Goal: Transaction & Acquisition: Purchase product/service

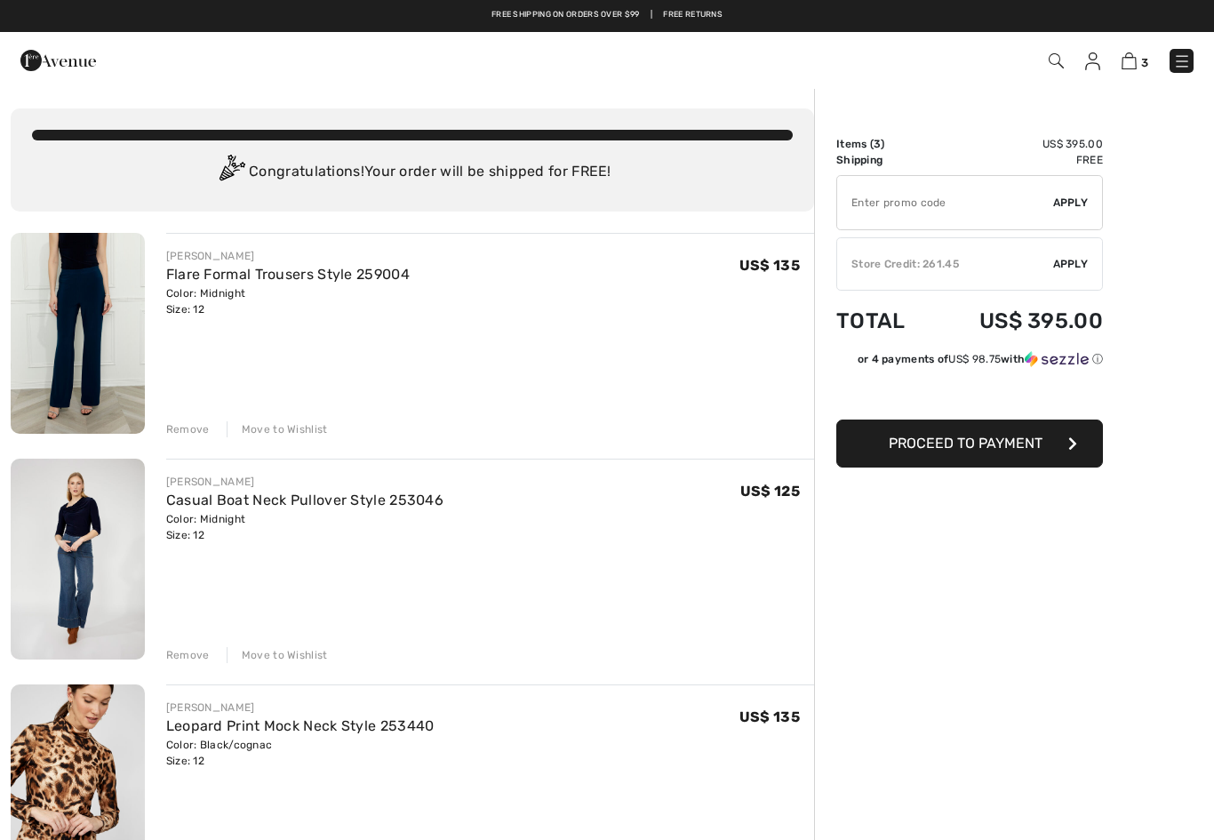
click at [1054, 60] on img at bounding box center [1055, 60] width 15 height 15
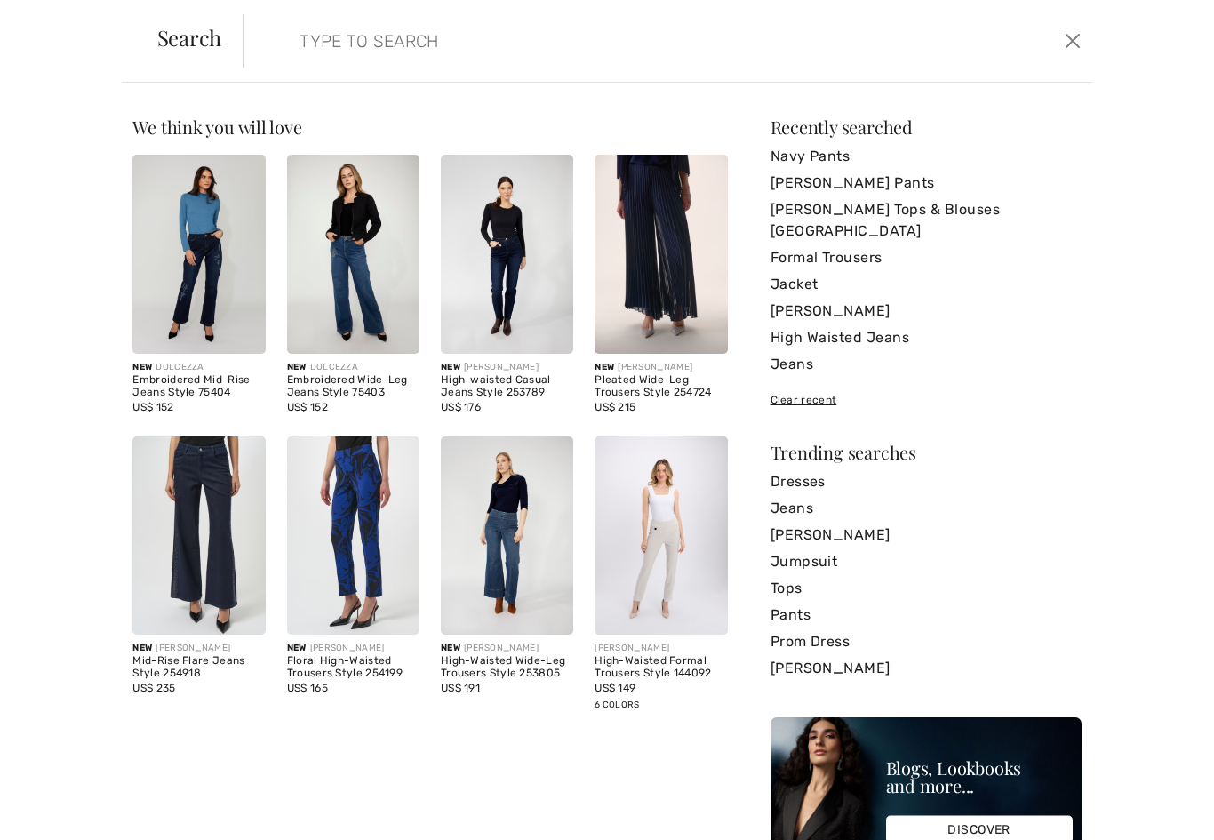
click at [322, 36] on input "search" at bounding box center [575, 40] width 579 height 53
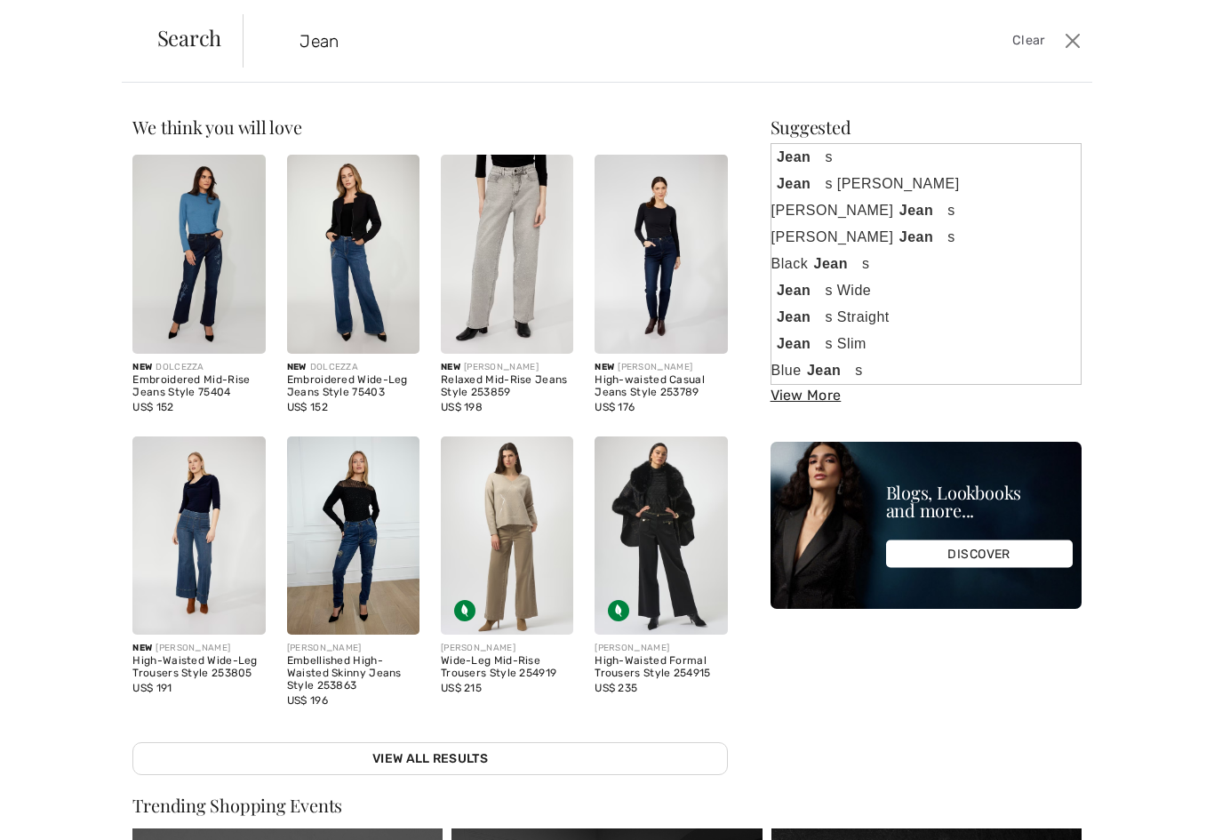
type input "Jeans"
click at [915, 231] on strong "Jeans" at bounding box center [923, 237] width 62 height 22
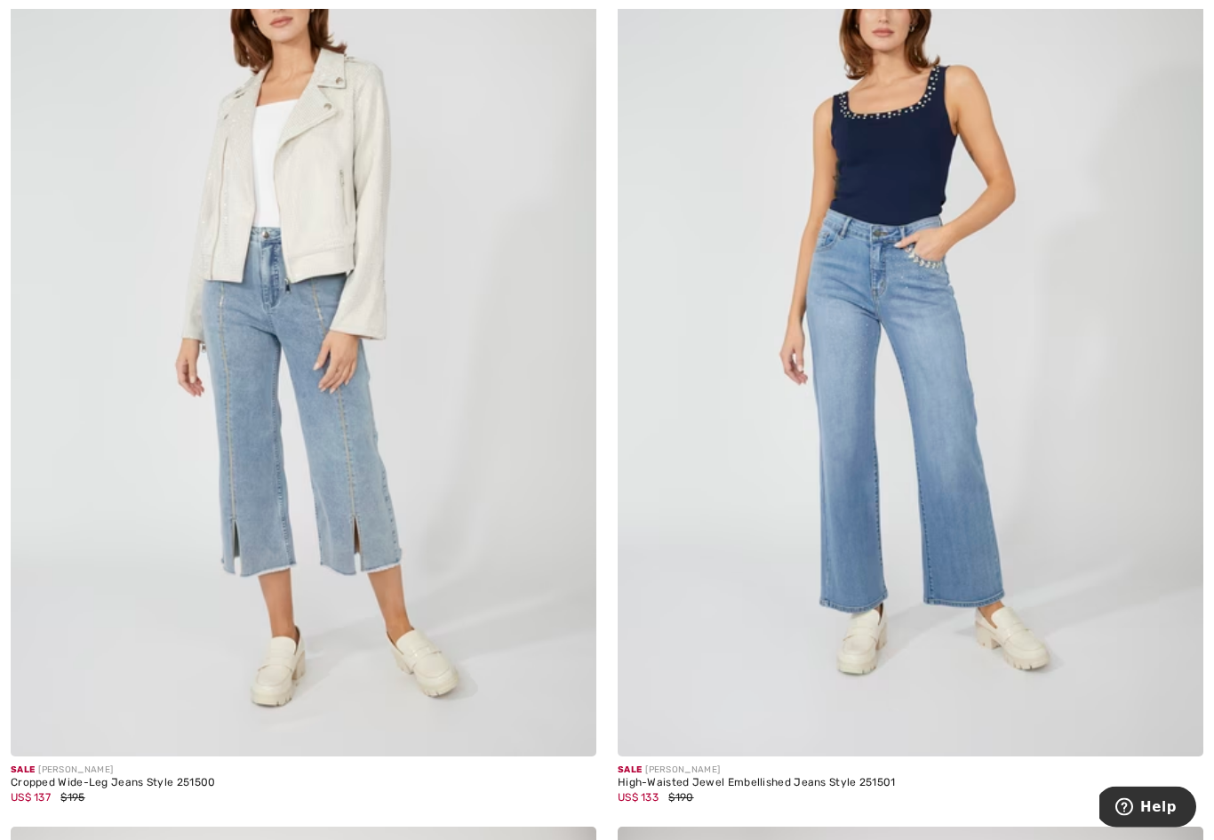
scroll to position [6315, 0]
click at [951, 375] on img at bounding box center [909, 317] width 585 height 879
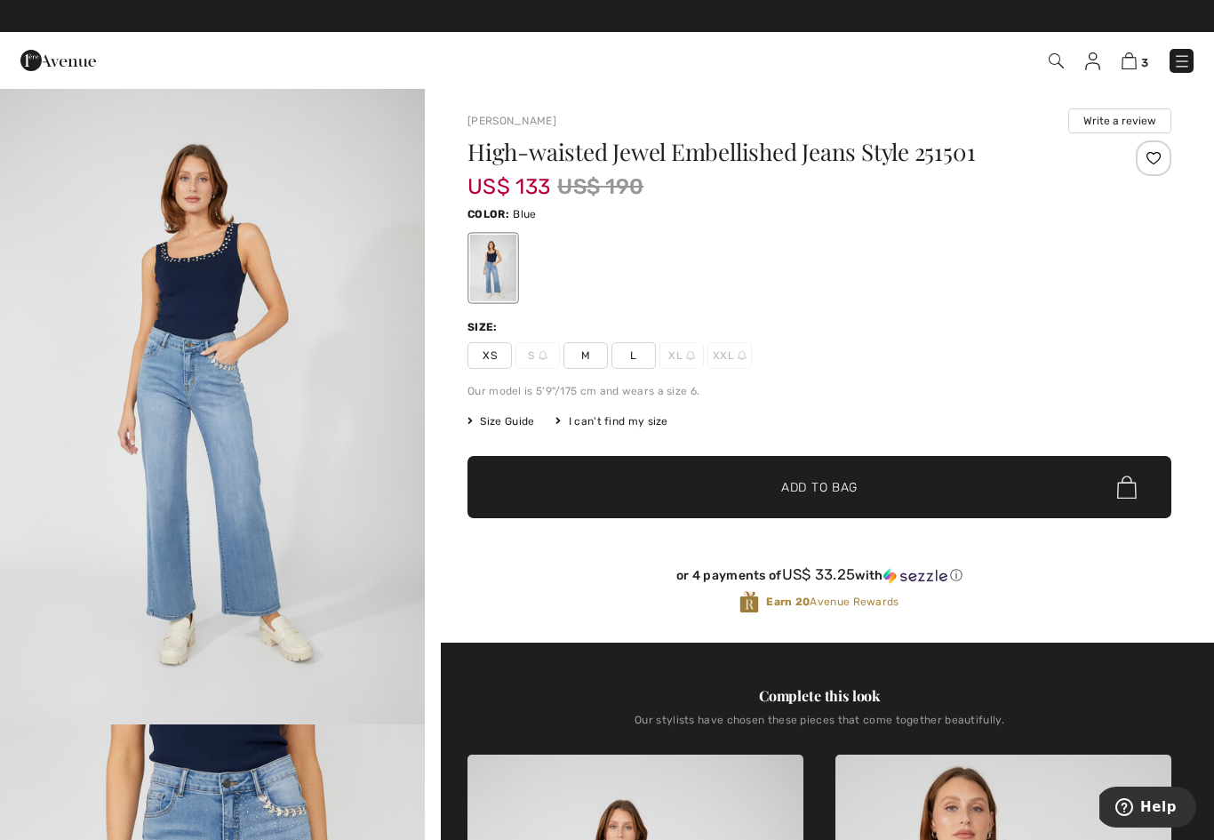
click at [45, 5] on div "Take an Extra 20% Off Sale Items Free shipping on orders over $99 | Free Returns" at bounding box center [607, 16] width 1214 height 32
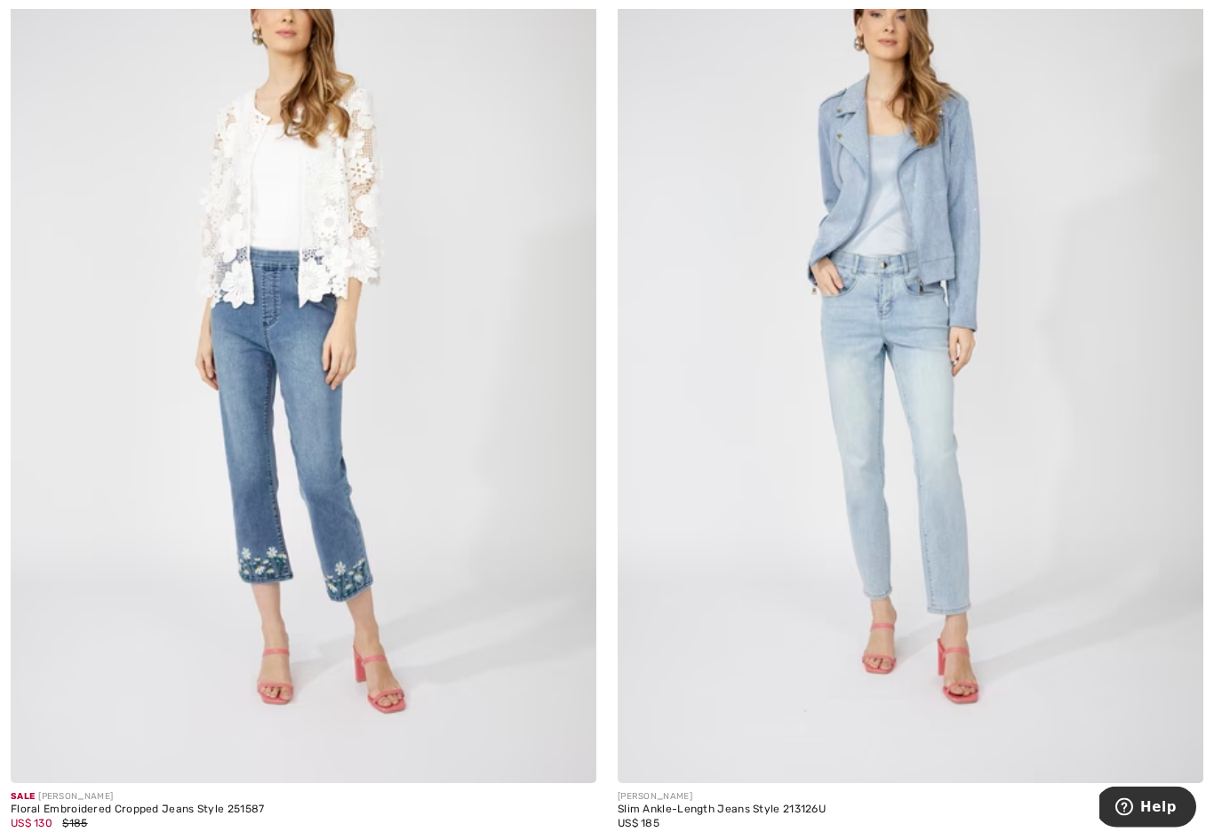
scroll to position [8185, 0]
click at [927, 420] on img at bounding box center [909, 343] width 585 height 879
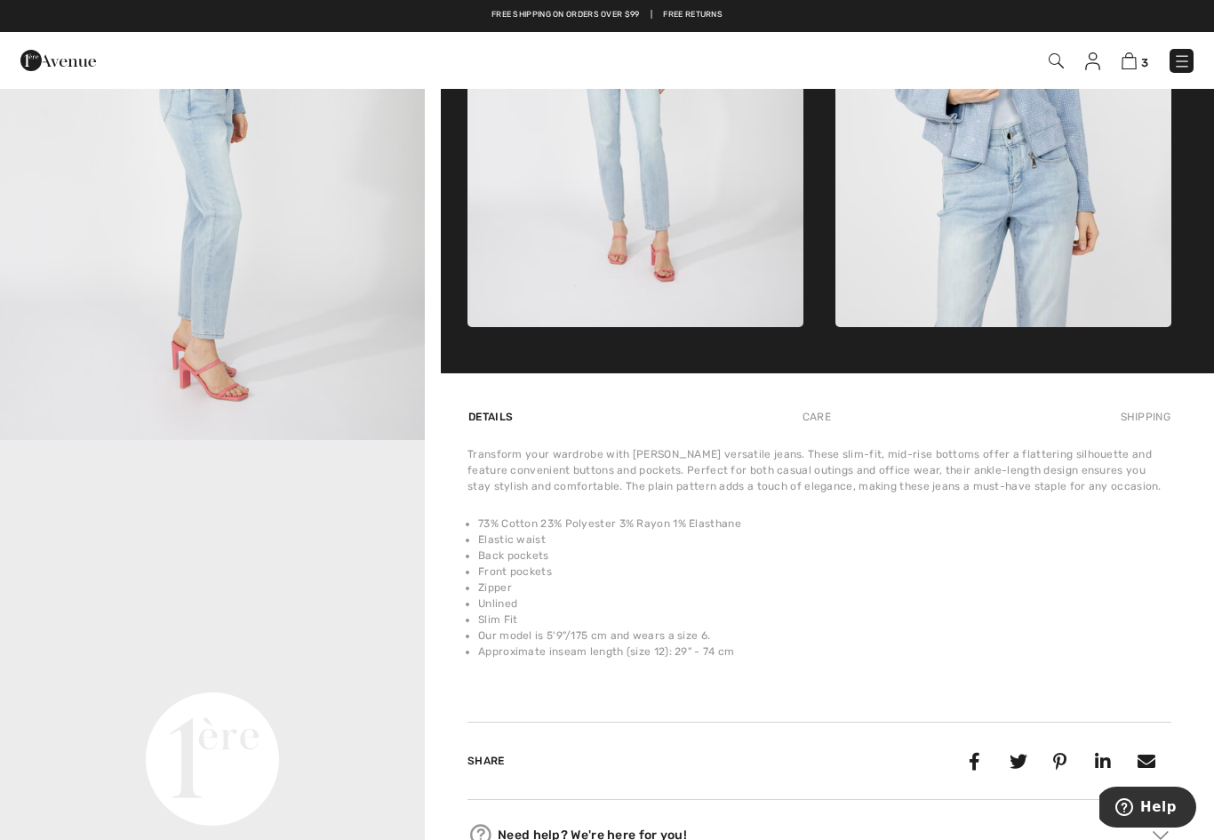
scroll to position [921, 0]
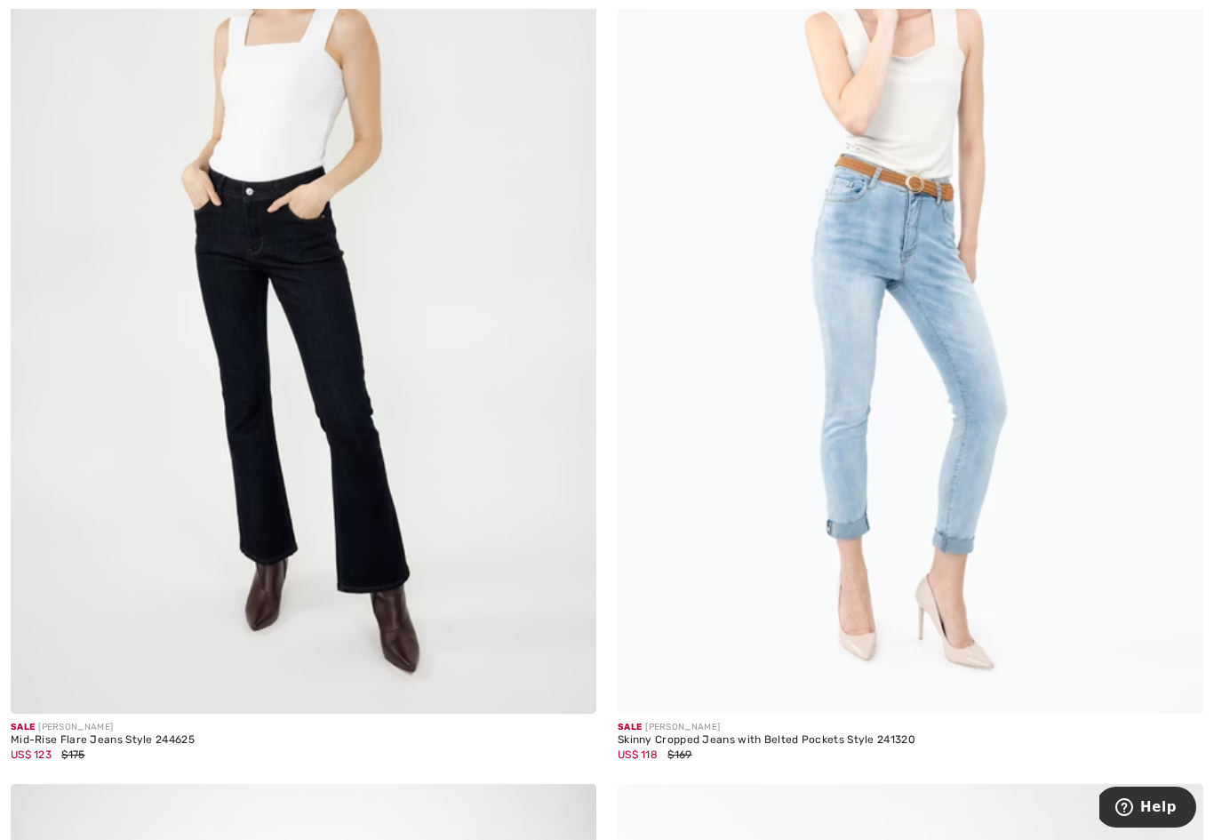
scroll to position [15140, 0]
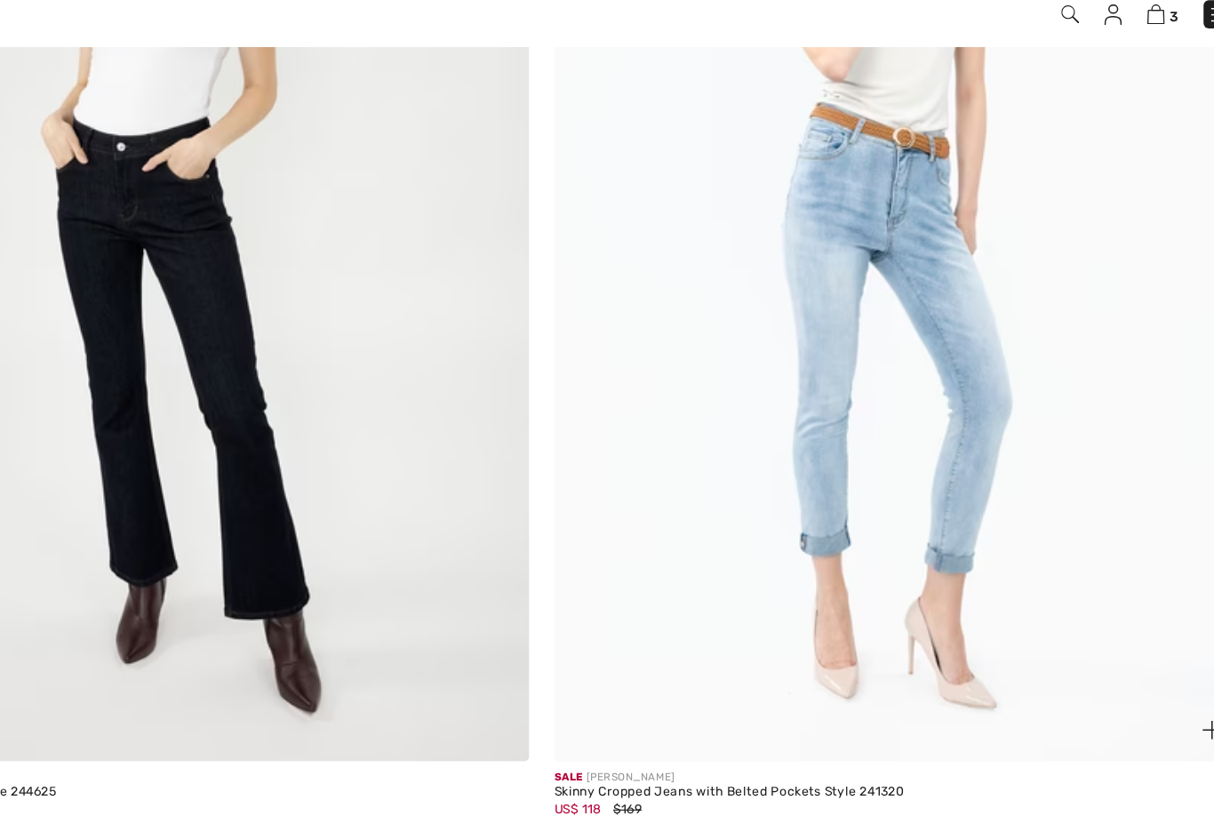
click at [696, 447] on img at bounding box center [909, 257] width 585 height 879
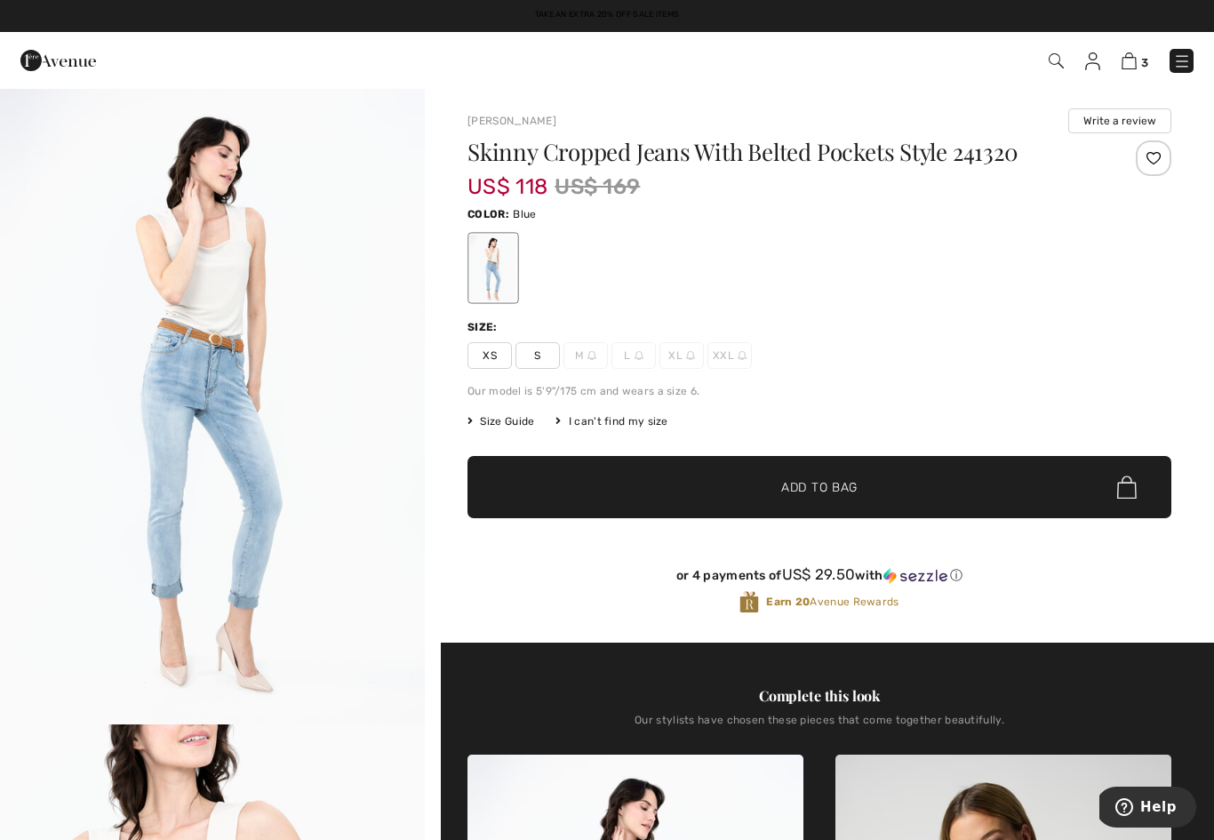
click at [976, 346] on div "XS S M L XL XXL" at bounding box center [819, 355] width 704 height 27
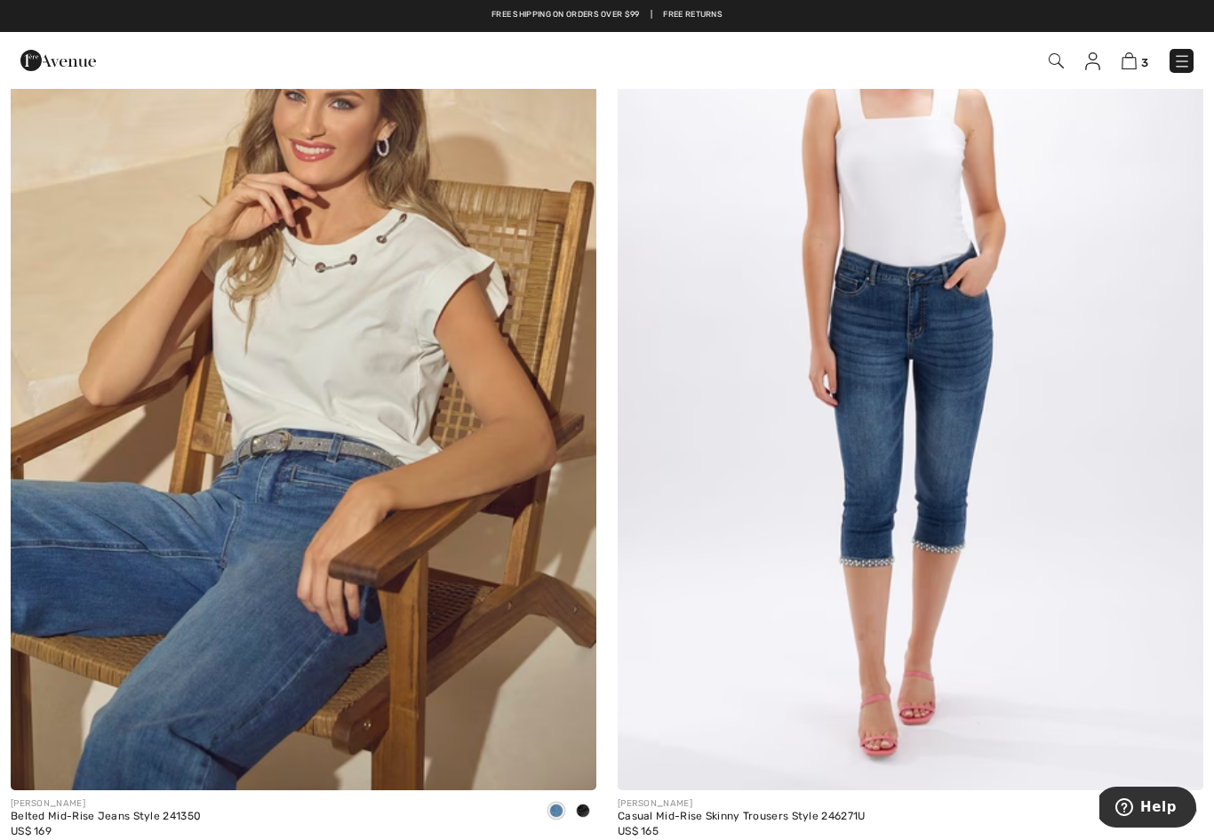
scroll to position [16939, 0]
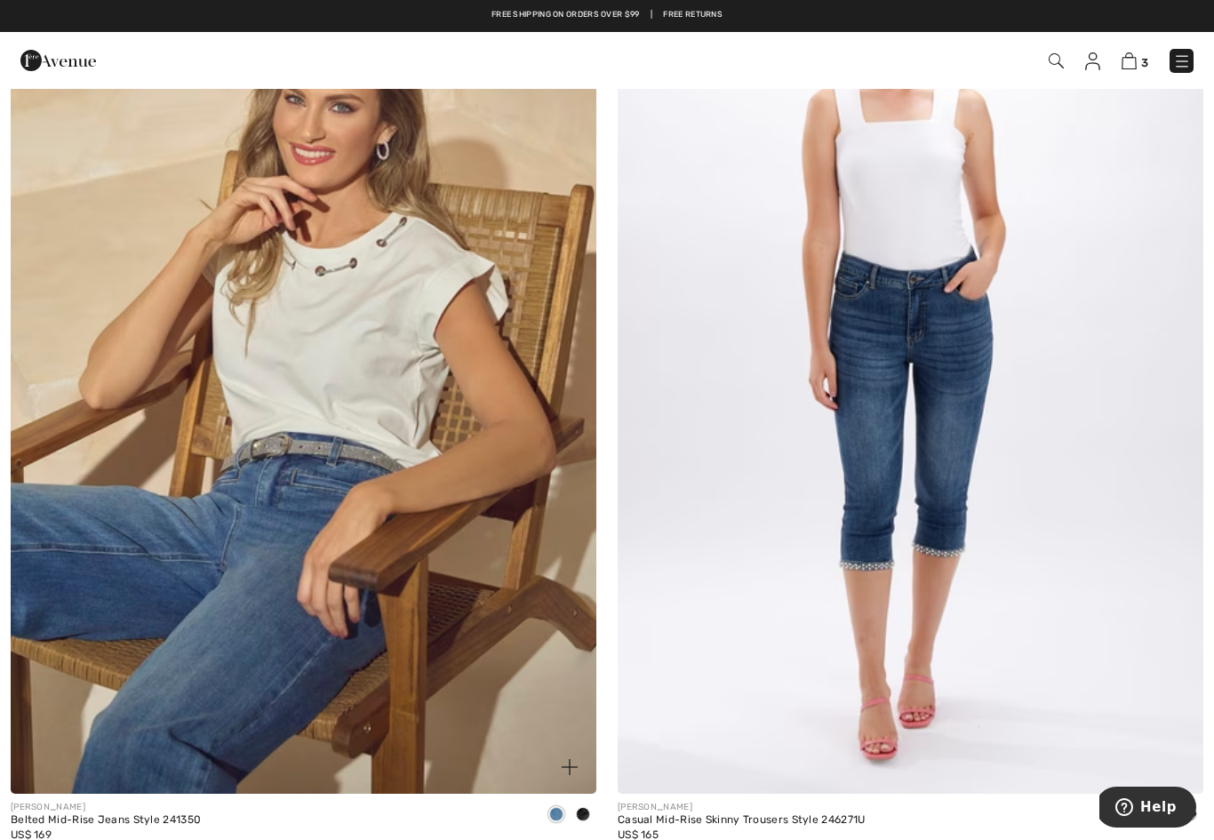
click at [344, 601] on img at bounding box center [303, 355] width 585 height 879
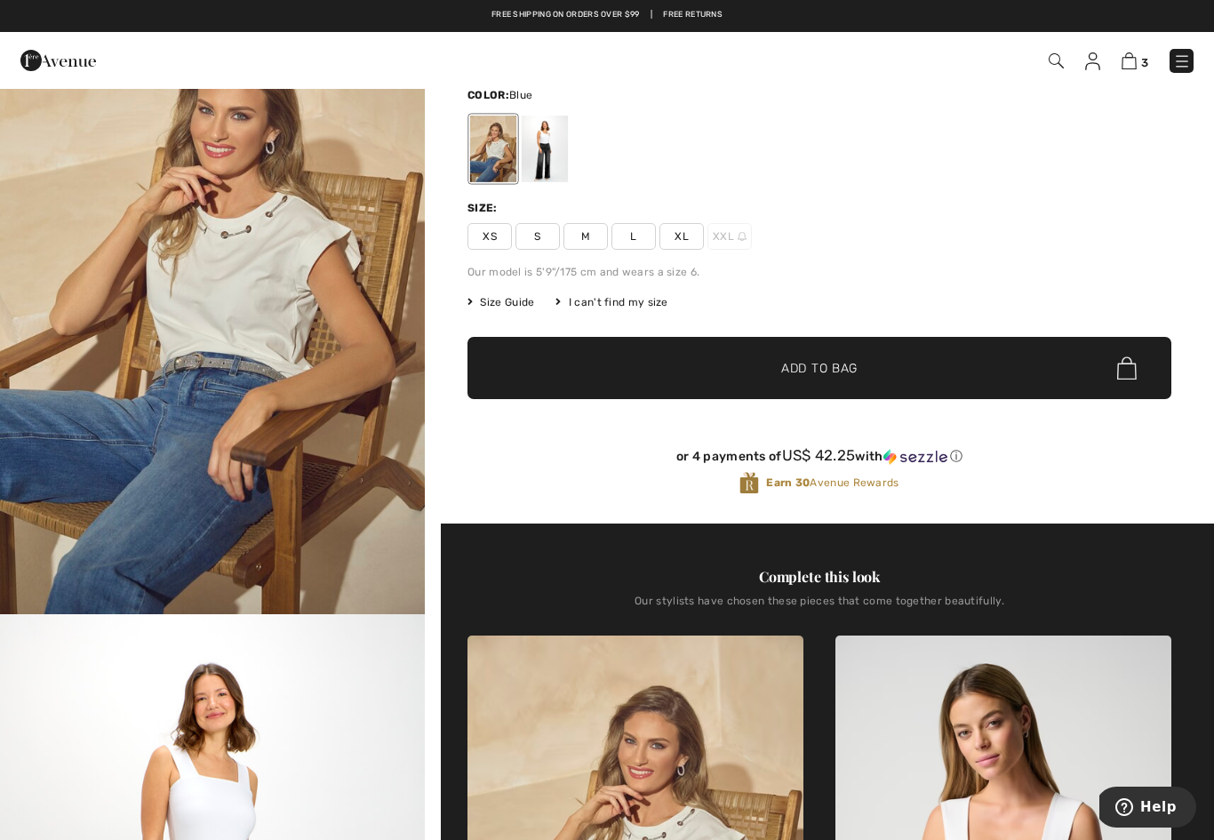
scroll to position [102, 0]
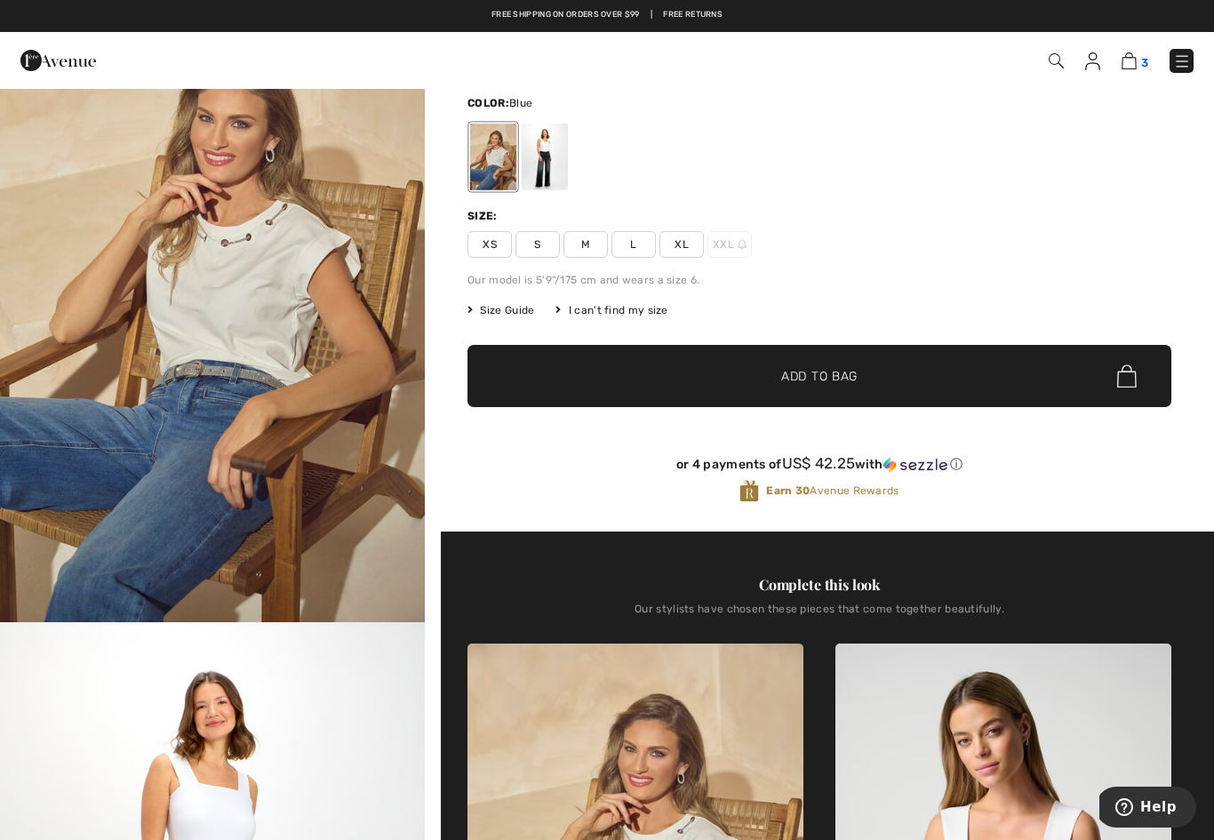
click at [1134, 62] on img at bounding box center [1128, 60] width 15 height 17
click at [640, 244] on span "L" at bounding box center [633, 244] width 44 height 27
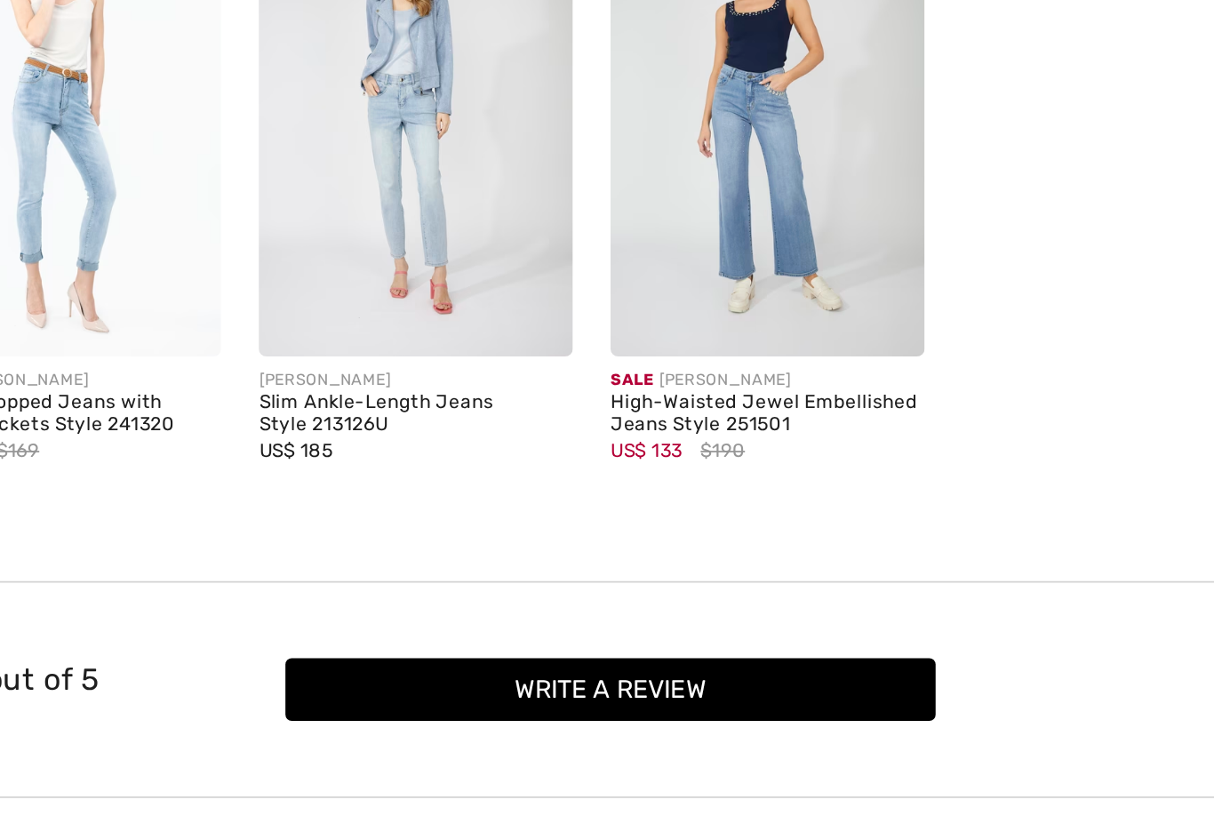
scroll to position [2256, 0]
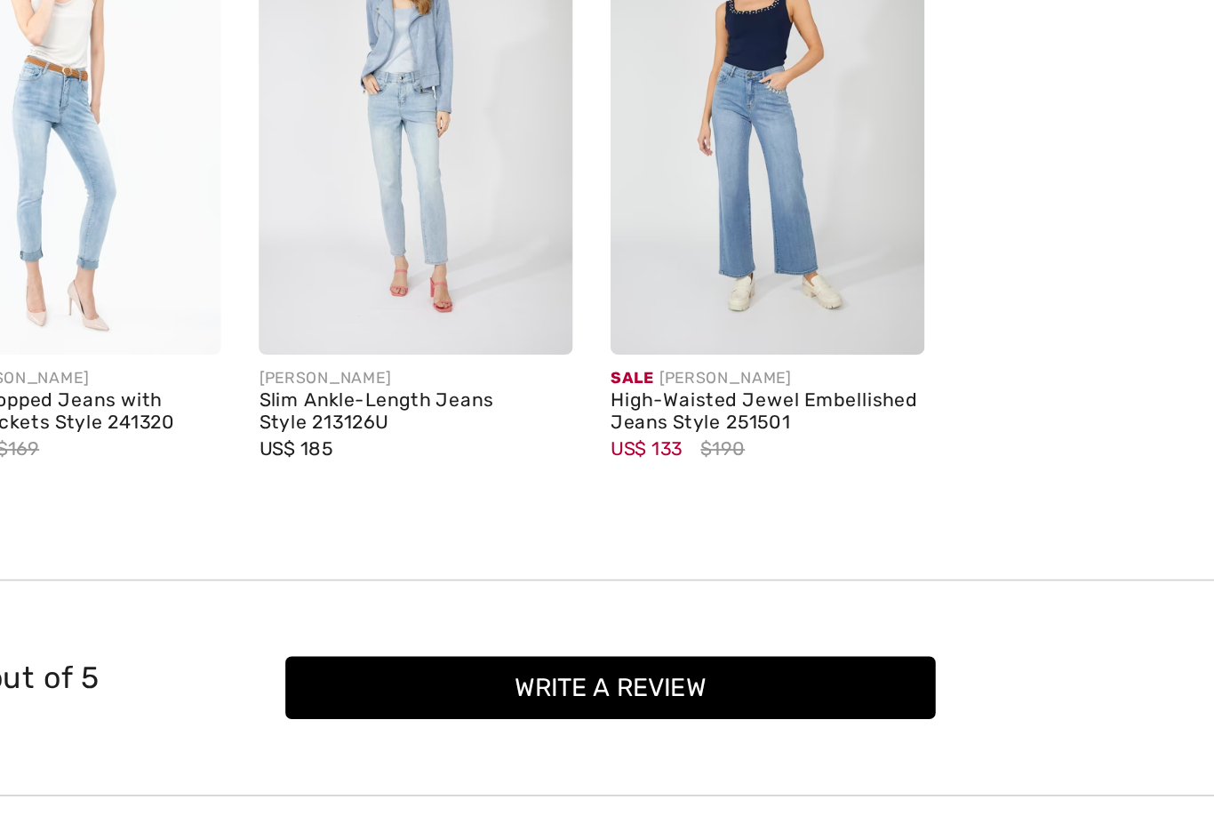
click at [607, 568] on div "High-Waisted Jewel Embellished Jeans Style 251501" at bounding box center [696, 580] width 178 height 25
click at [607, 554] on div "Sale FRANK LYMAN" at bounding box center [696, 560] width 178 height 13
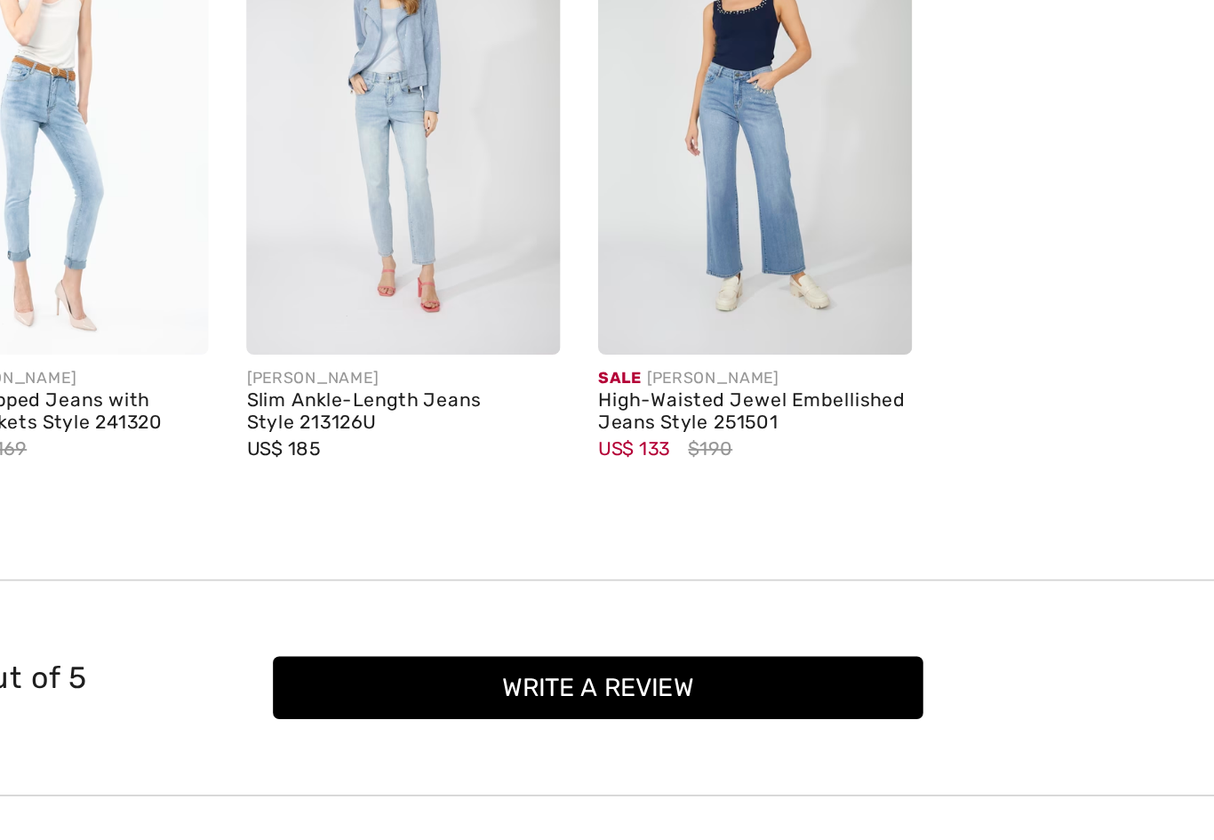
click at [607, 568] on div "High-Waisted Jewel Embellished Jeans Style 251501" at bounding box center [696, 580] width 178 height 25
click at [607, 282] on img at bounding box center [696, 415] width 178 height 266
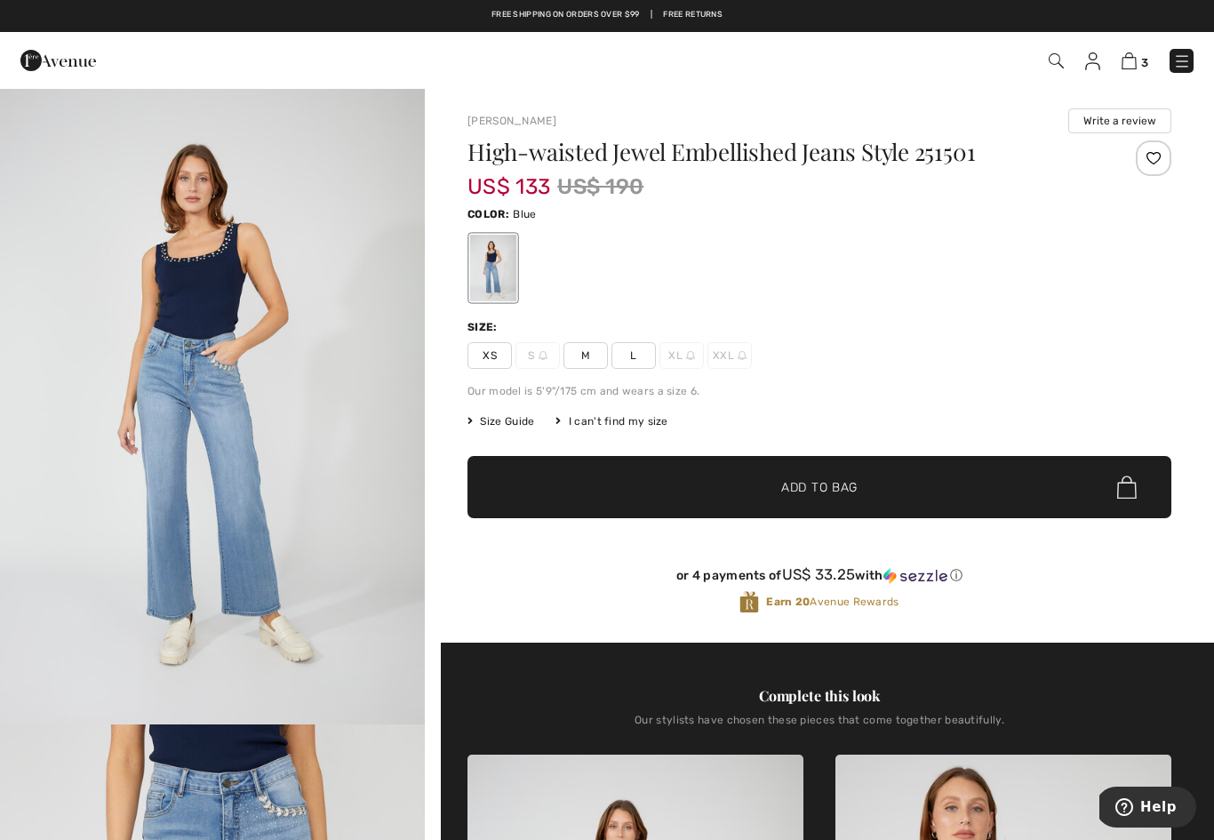
click at [640, 349] on span "L" at bounding box center [633, 355] width 44 height 27
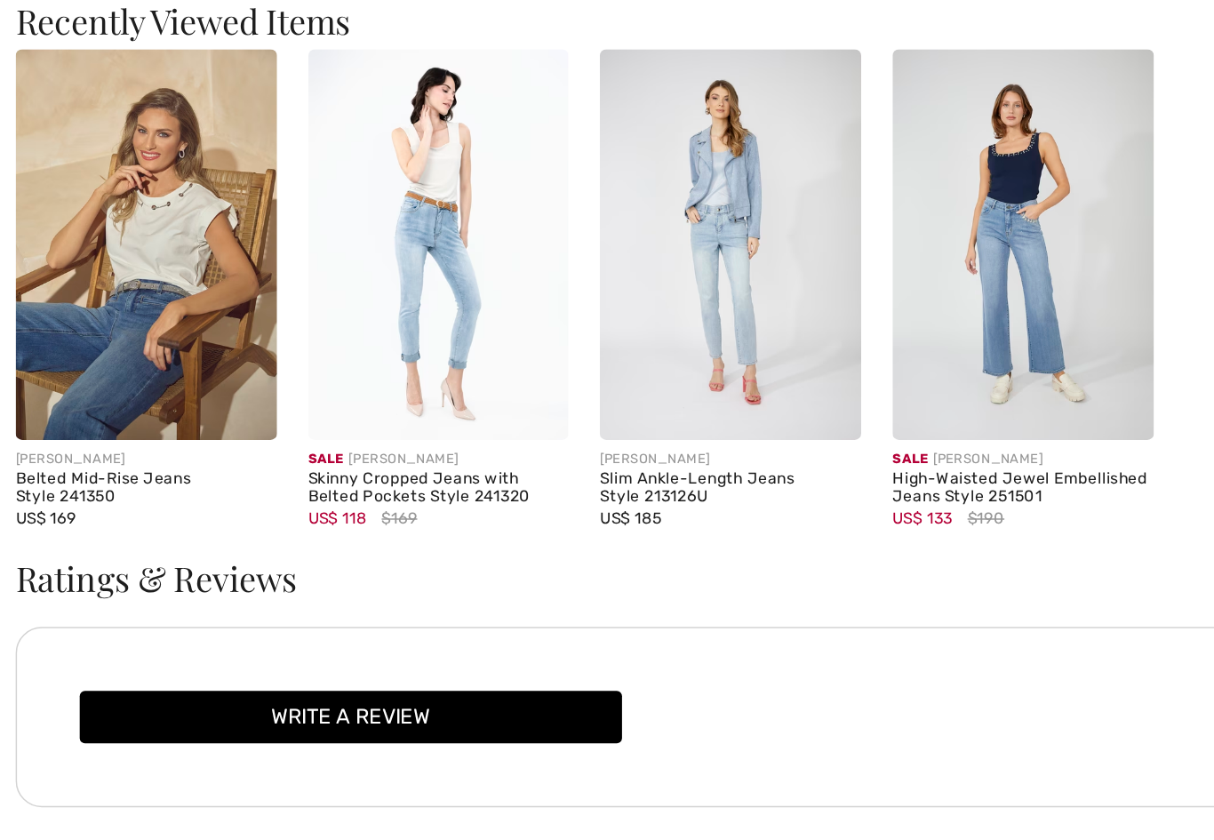
scroll to position [2364, 0]
click at [131, 567] on div "Belted Mid-Rise Jeans Style 241350" at bounding box center [100, 579] width 178 height 25
click at [138, 567] on div "Belted Mid-Rise Jeans Style 241350" at bounding box center [100, 579] width 178 height 25
click at [124, 567] on div "Belted Mid-Rise Jeans Style 241350" at bounding box center [100, 579] width 178 height 25
click at [92, 296] on img at bounding box center [100, 414] width 178 height 266
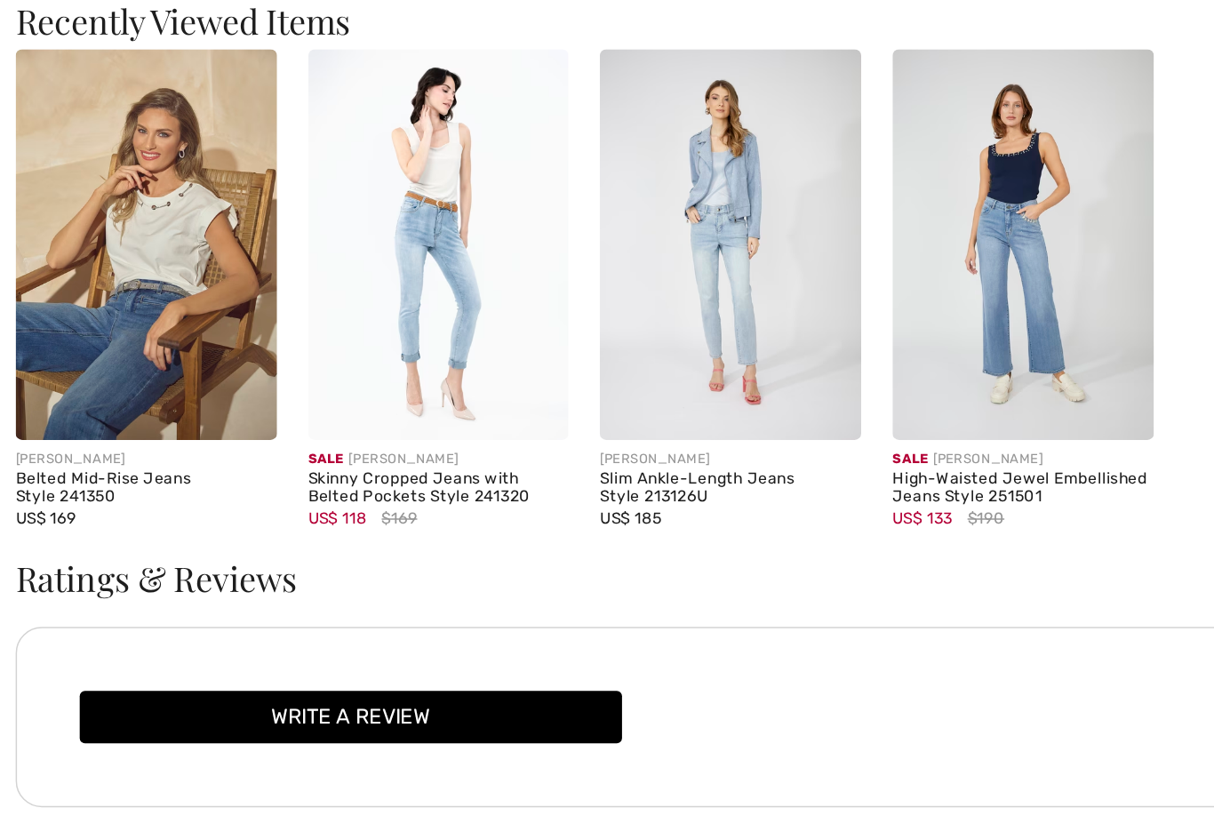
click at [124, 281] on img at bounding box center [100, 414] width 178 height 266
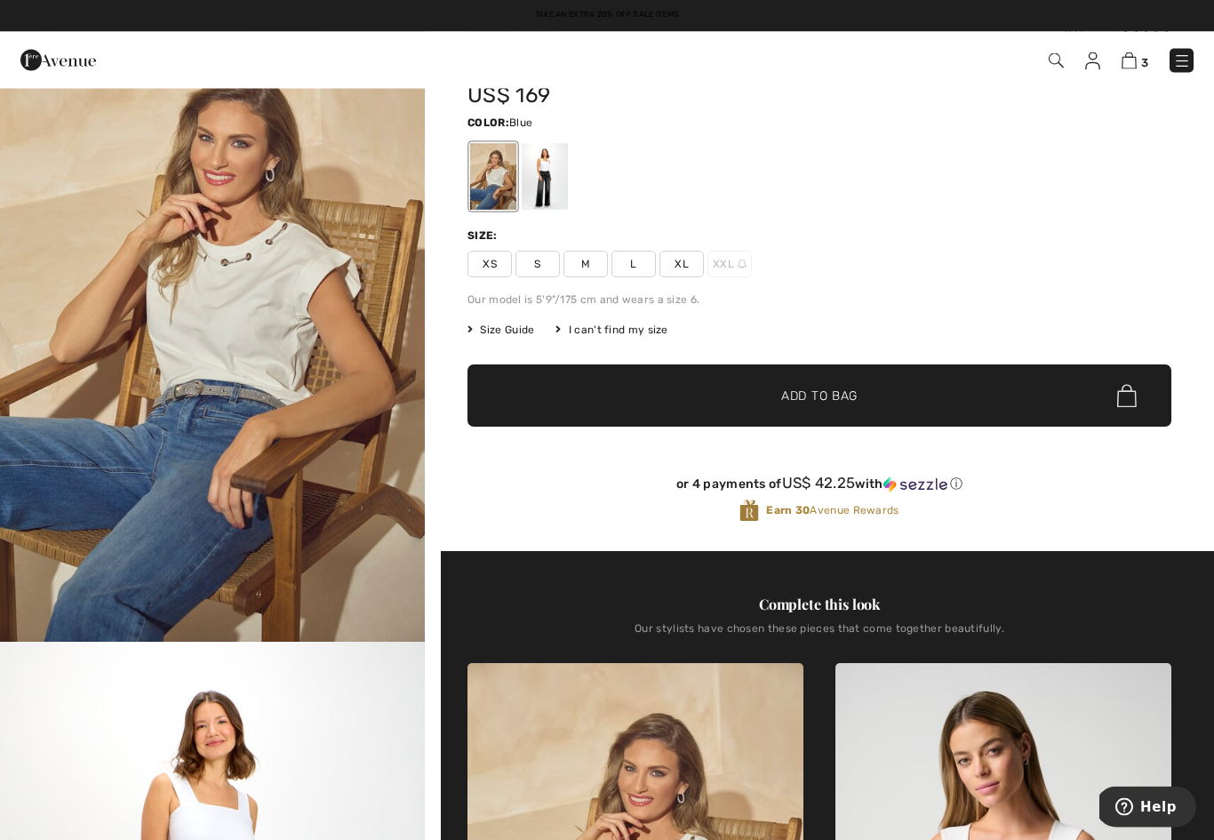
scroll to position [74, 0]
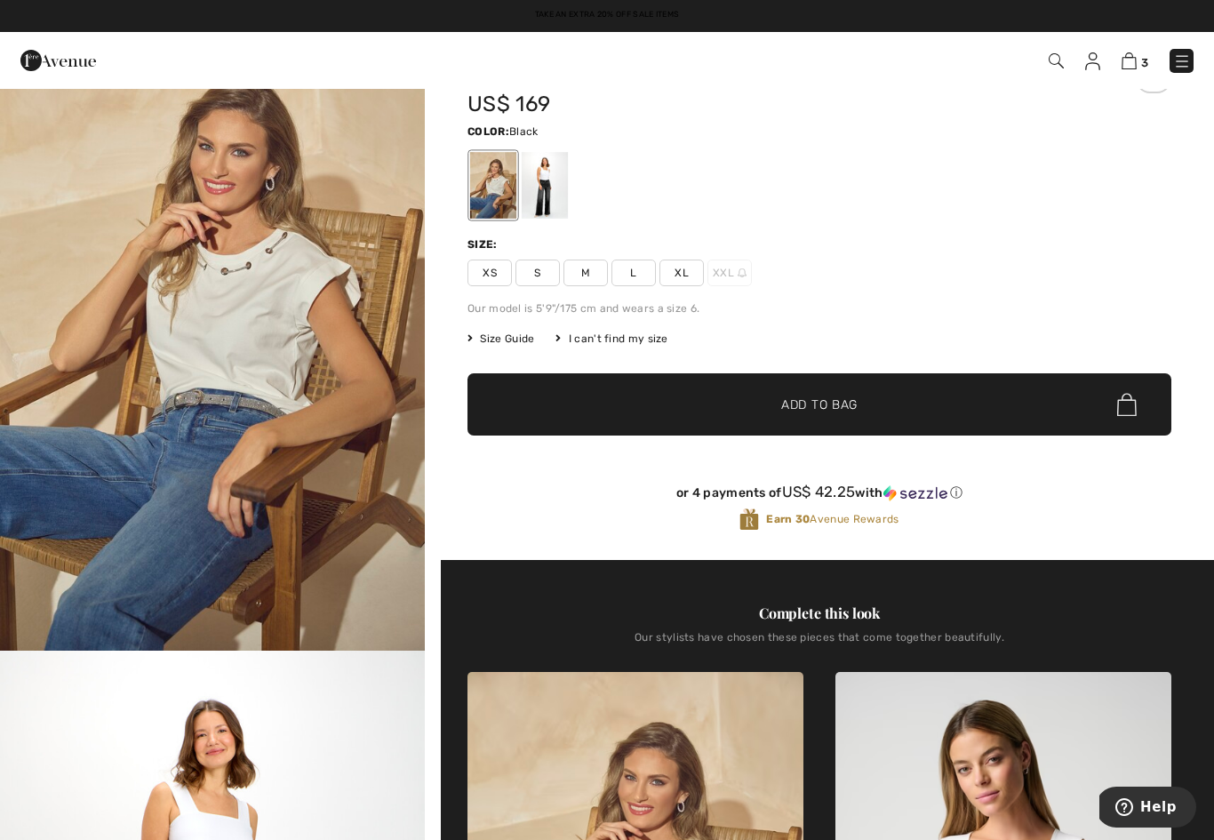
click at [568, 187] on div at bounding box center [544, 185] width 46 height 67
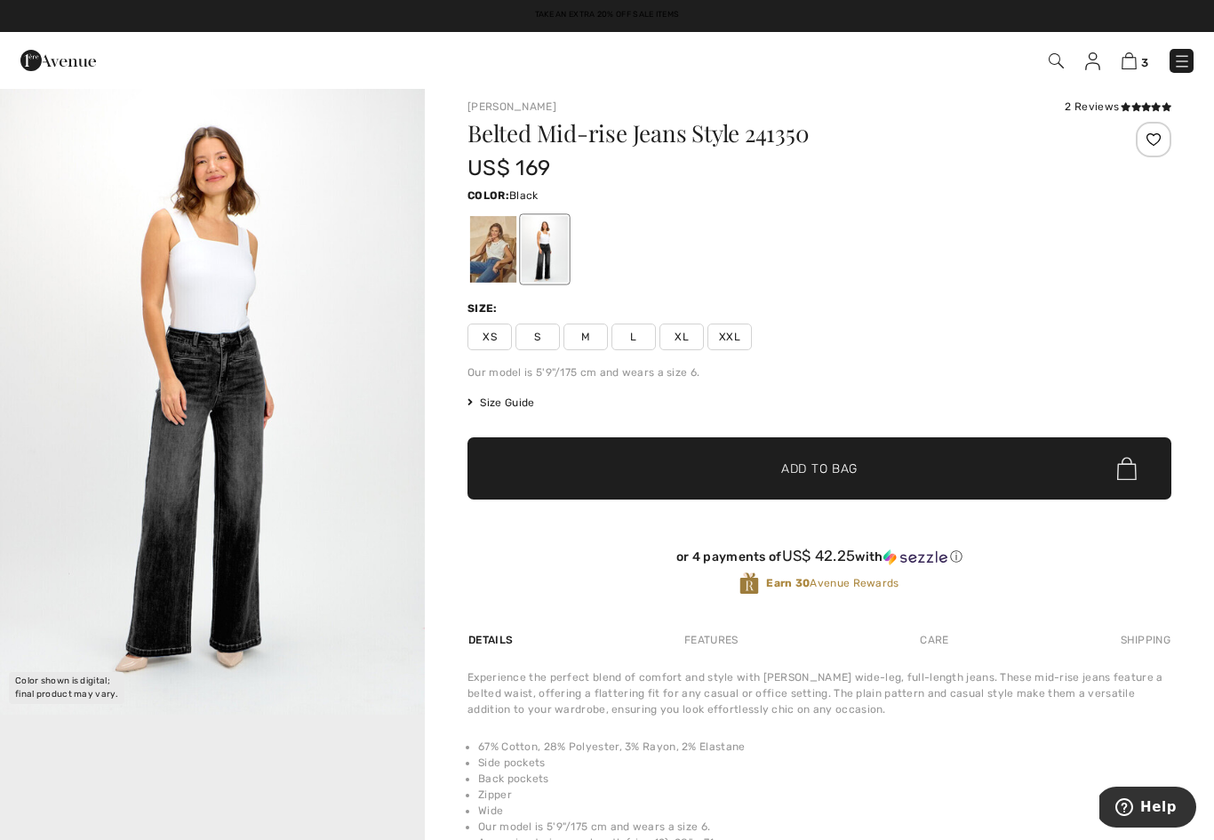
scroll to position [0, 0]
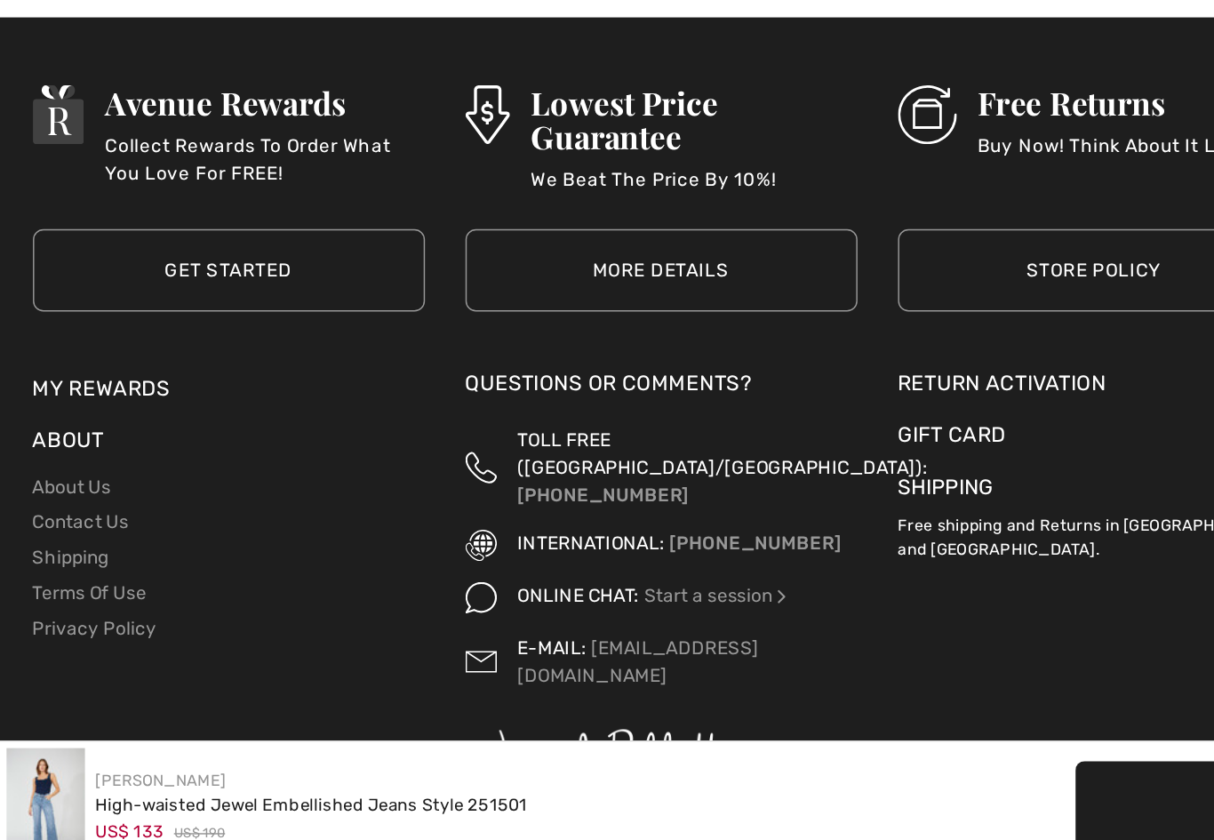
scroll to position [3204, 0]
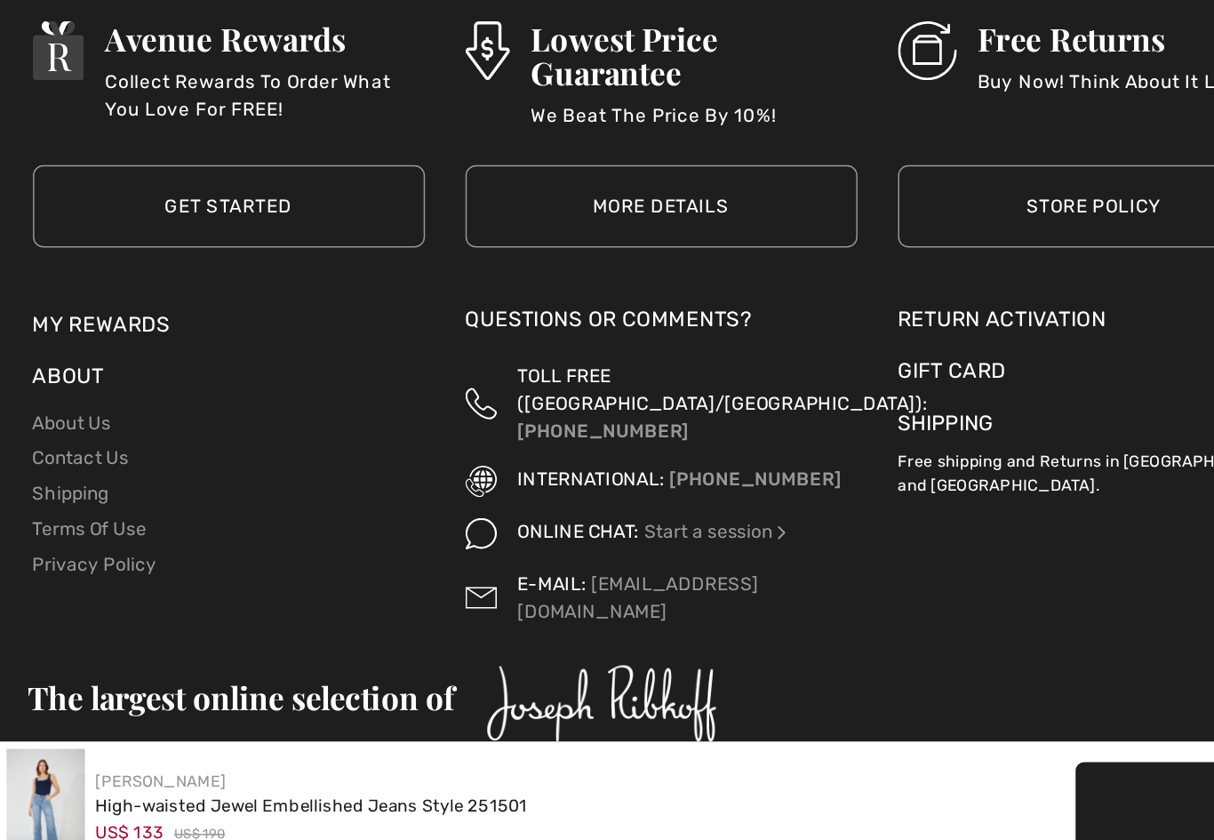
click at [309, 804] on div "US$ 133 US$ 190" at bounding box center [218, 813] width 294 height 18
click at [290, 770] on div "[PERSON_NAME]" at bounding box center [218, 778] width 294 height 16
click at [277, 770] on div "[PERSON_NAME]" at bounding box center [218, 778] width 294 height 16
click at [270, 786] on div "High-waisted Jewel Embellished Jeans Style 251501" at bounding box center [218, 795] width 294 height 18
click at [322, 786] on div "High-waisted Jewel Embellished Jeans Style 251501" at bounding box center [218, 795] width 294 height 18
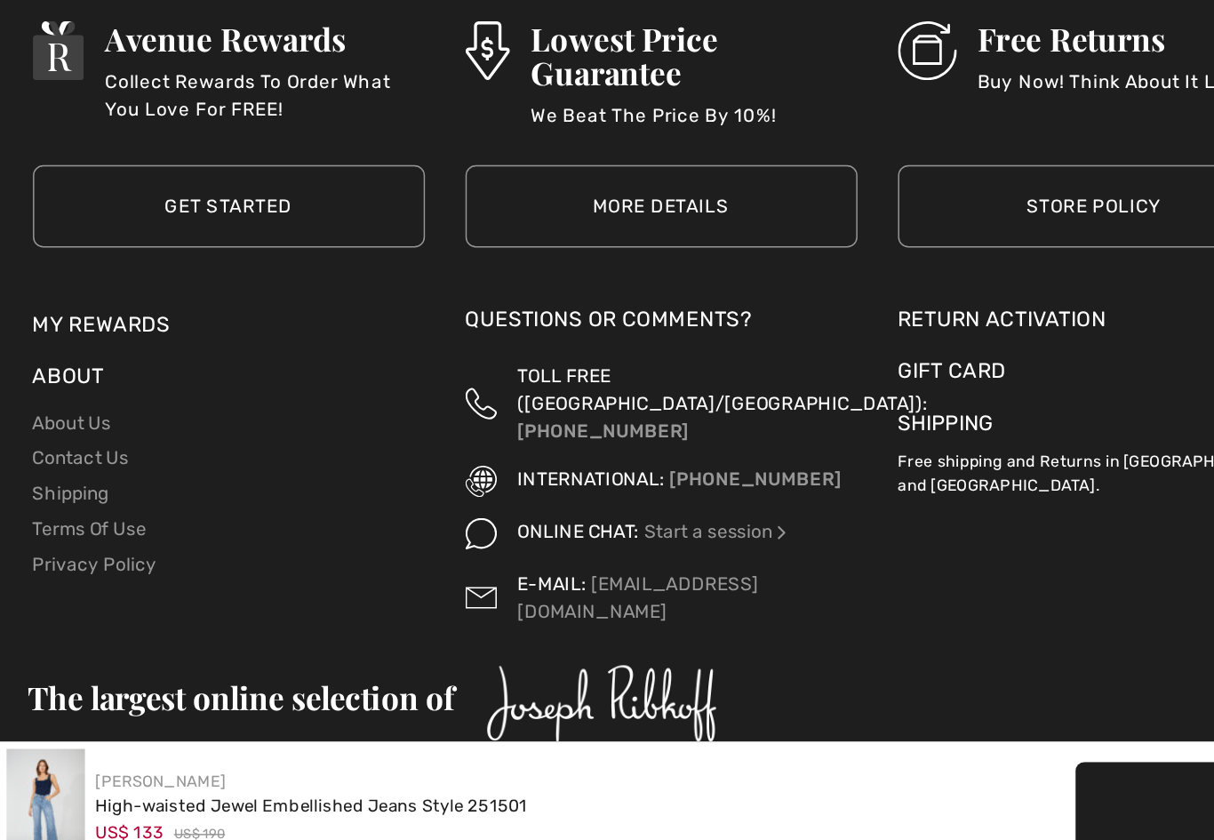
click at [306, 786] on div "High-waisted Jewel Embellished Jeans Style 251501" at bounding box center [218, 795] width 294 height 18
click at [291, 770] on div "[PERSON_NAME]" at bounding box center [218, 778] width 294 height 16
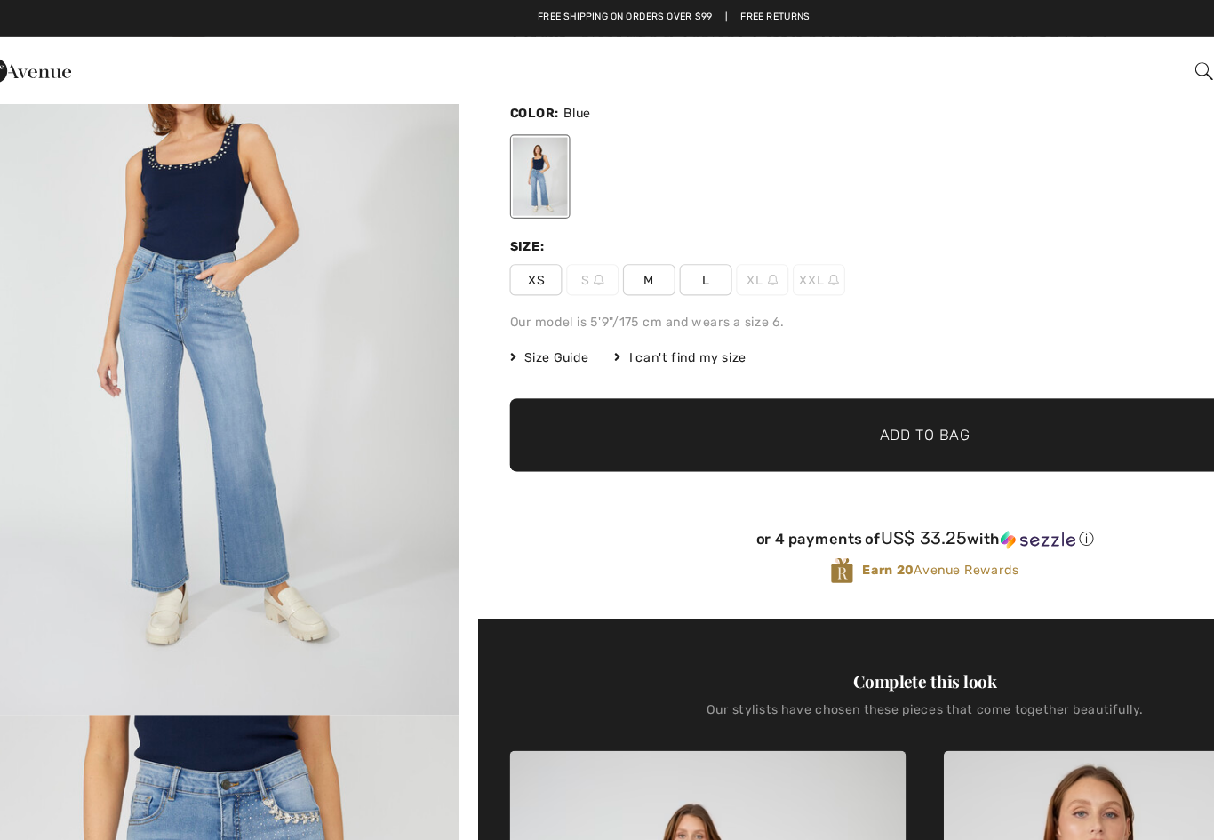
scroll to position [91, 0]
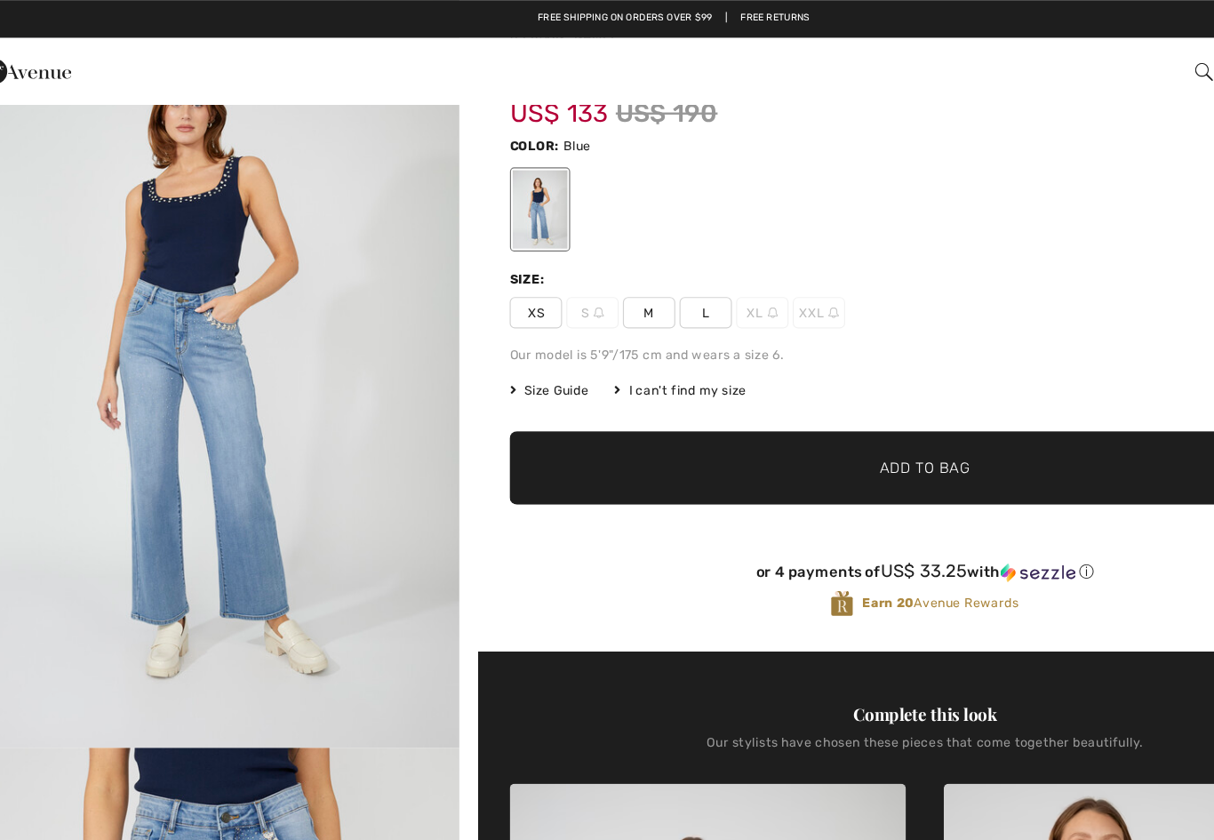
click at [611, 265] on span "L" at bounding box center [633, 264] width 44 height 27
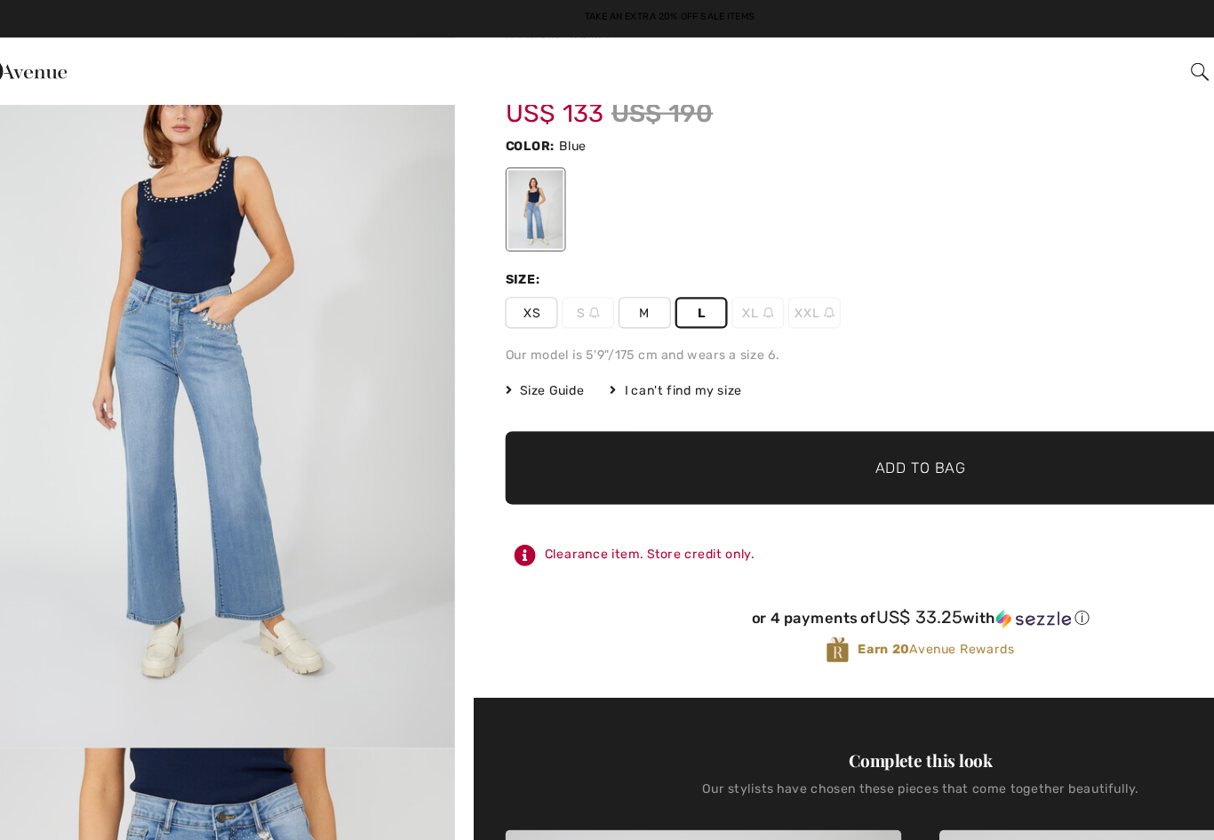
click at [781, 395] on span "Add to Bag" at bounding box center [819, 396] width 76 height 19
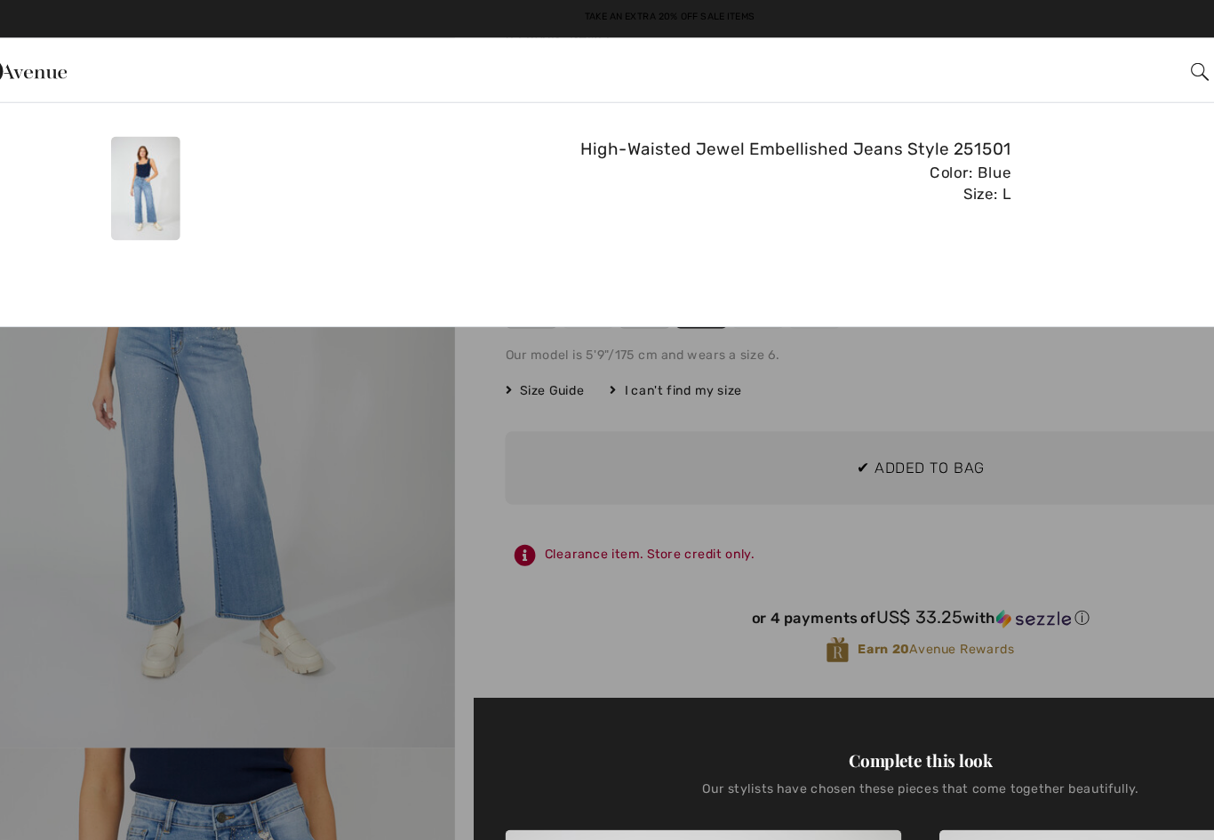
scroll to position [0, 0]
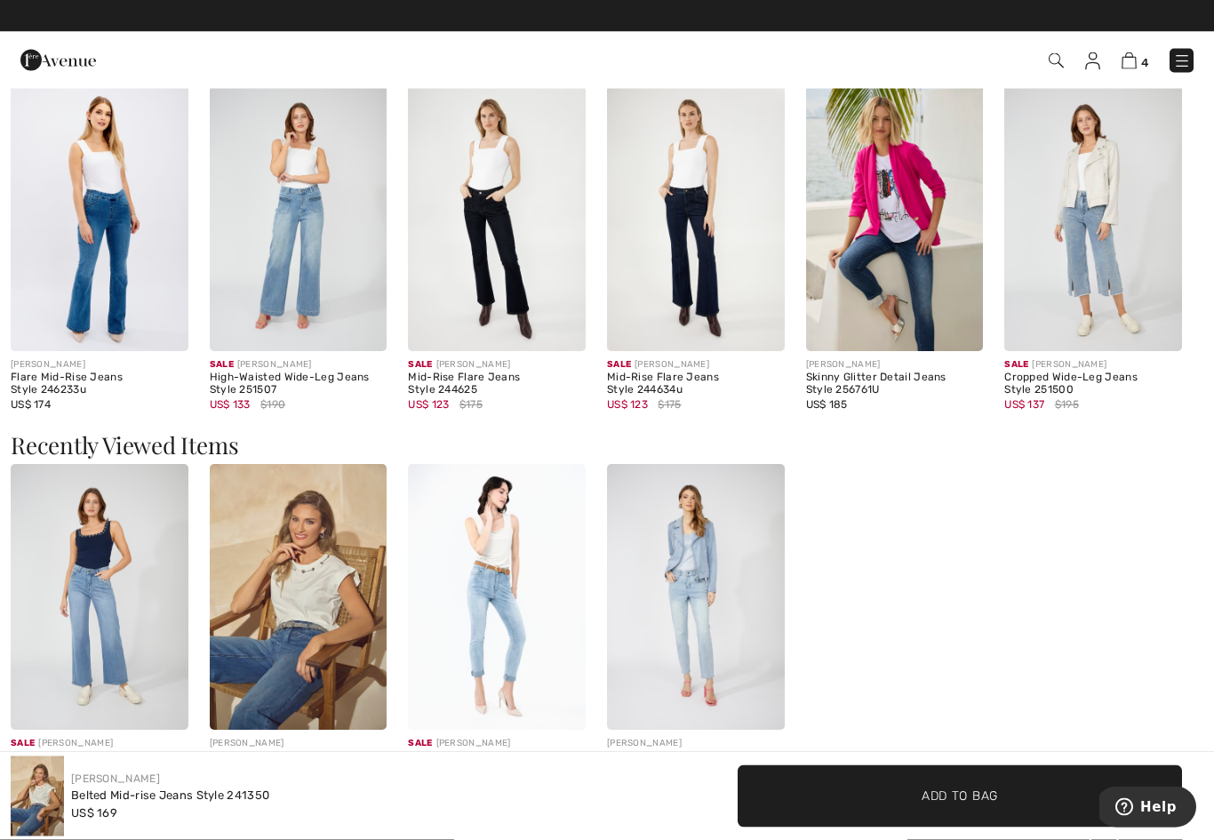
scroll to position [2074, 0]
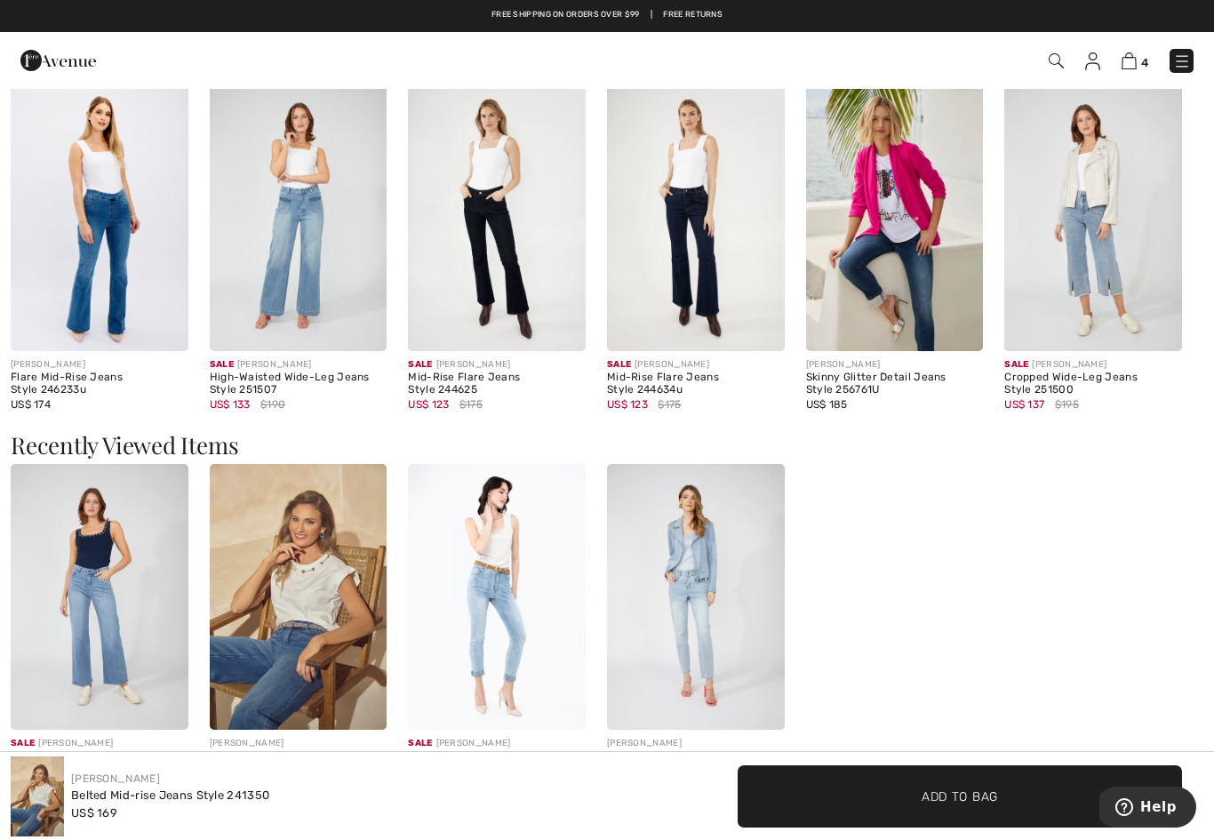
click at [323, 248] on img at bounding box center [299, 218] width 178 height 266
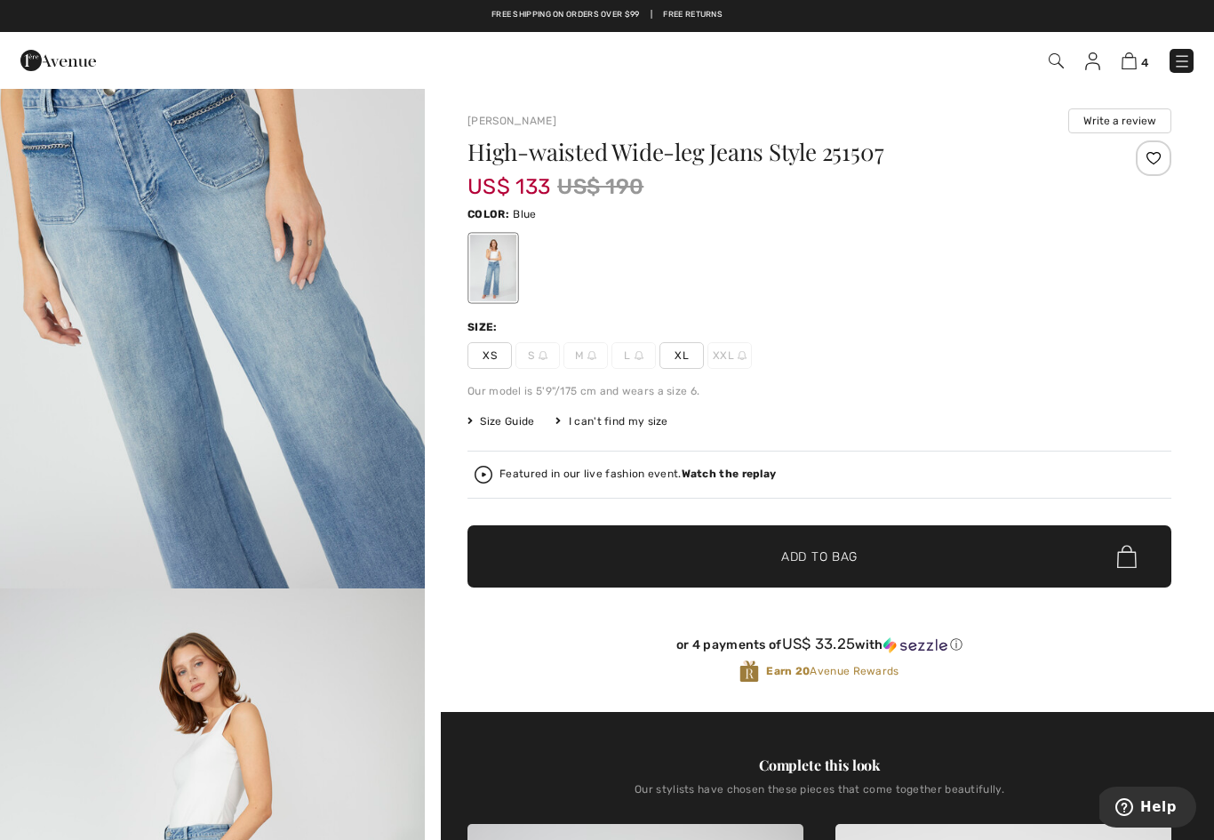
scroll to position [2146, 0]
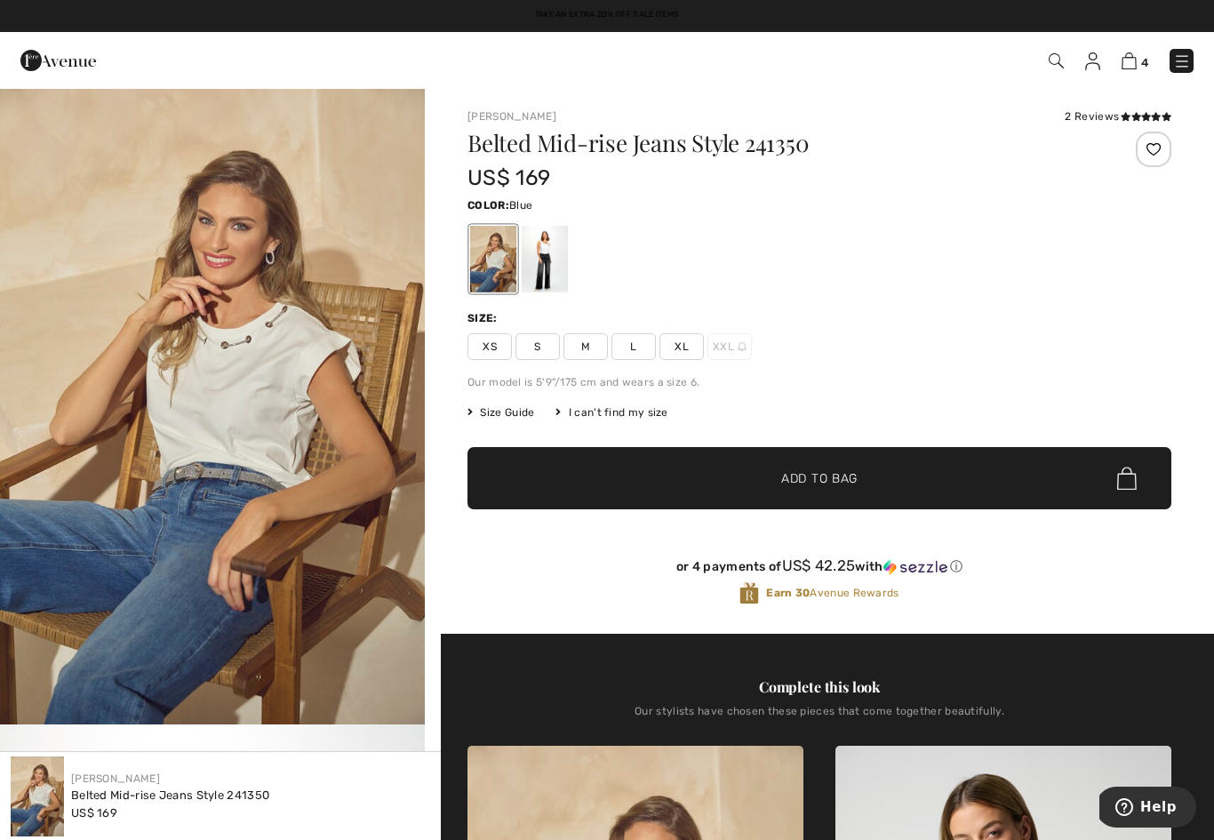
click at [570, 267] on div at bounding box center [819, 259] width 704 height 74
click at [549, 269] on div at bounding box center [544, 259] width 46 height 67
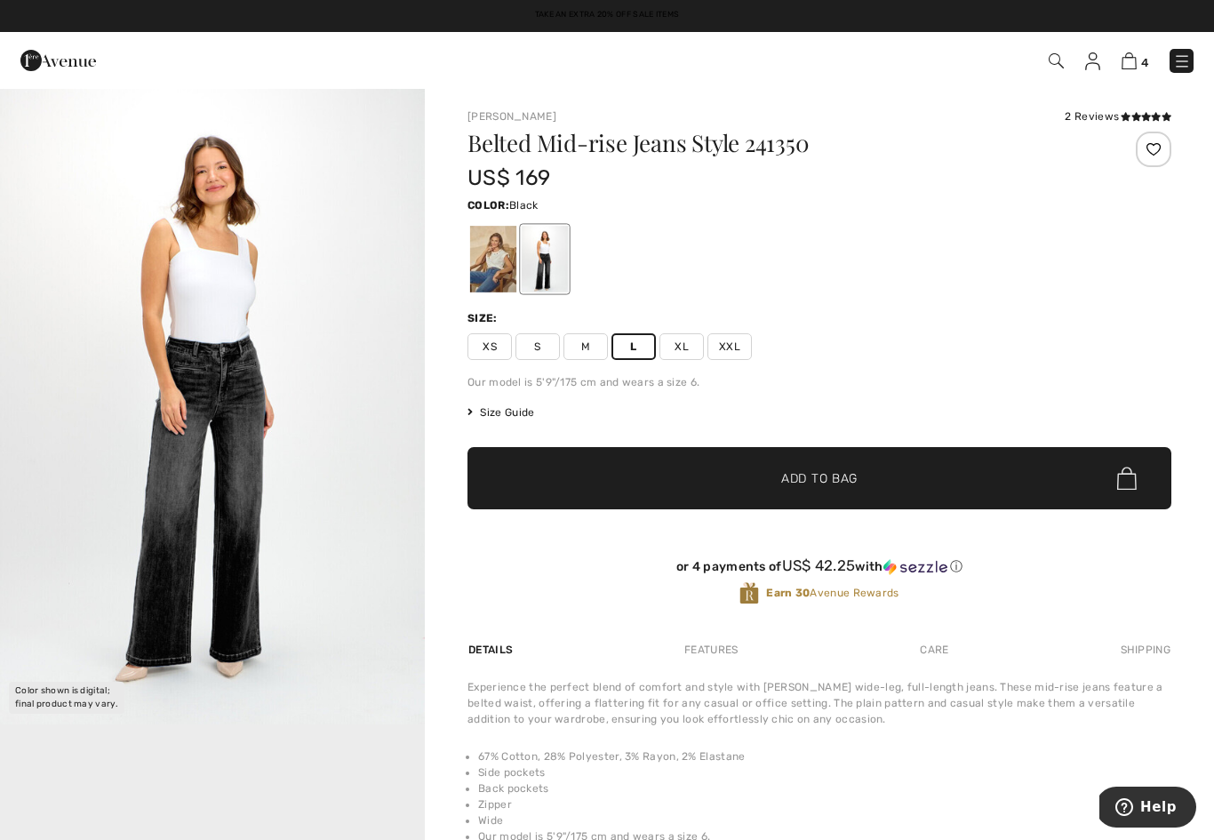
click at [496, 260] on div at bounding box center [493, 259] width 46 height 67
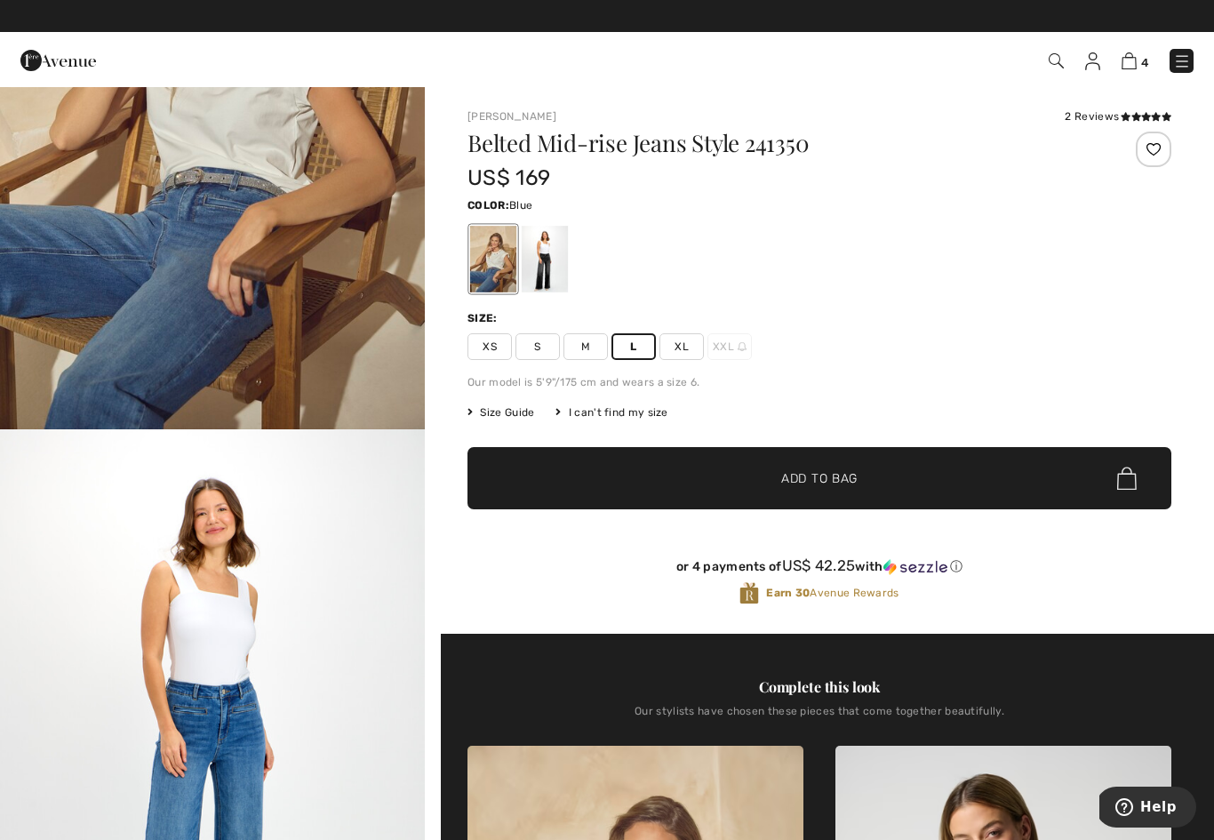
click at [1044, 68] on span "4" at bounding box center [857, 61] width 673 height 24
click at [1049, 67] on img at bounding box center [1055, 60] width 15 height 15
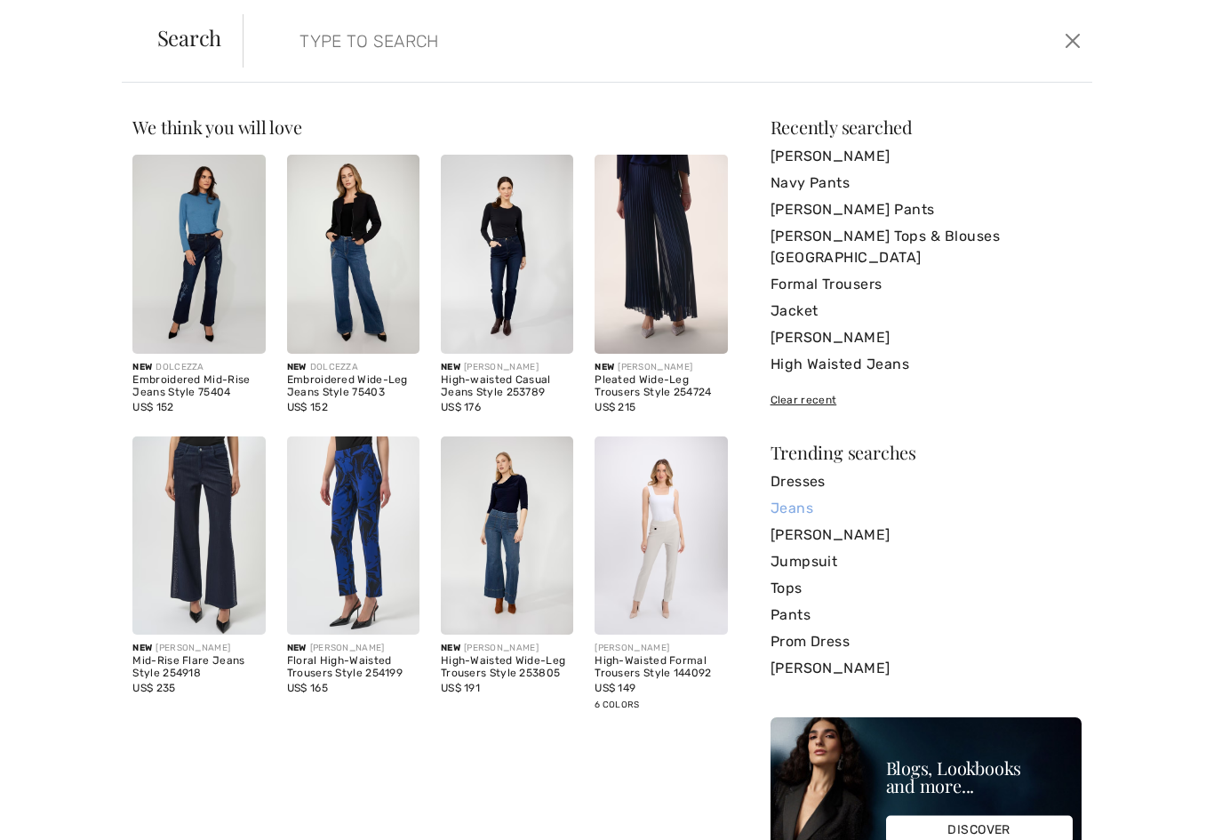
click at [803, 495] on link "Jeans" at bounding box center [925, 508] width 311 height 27
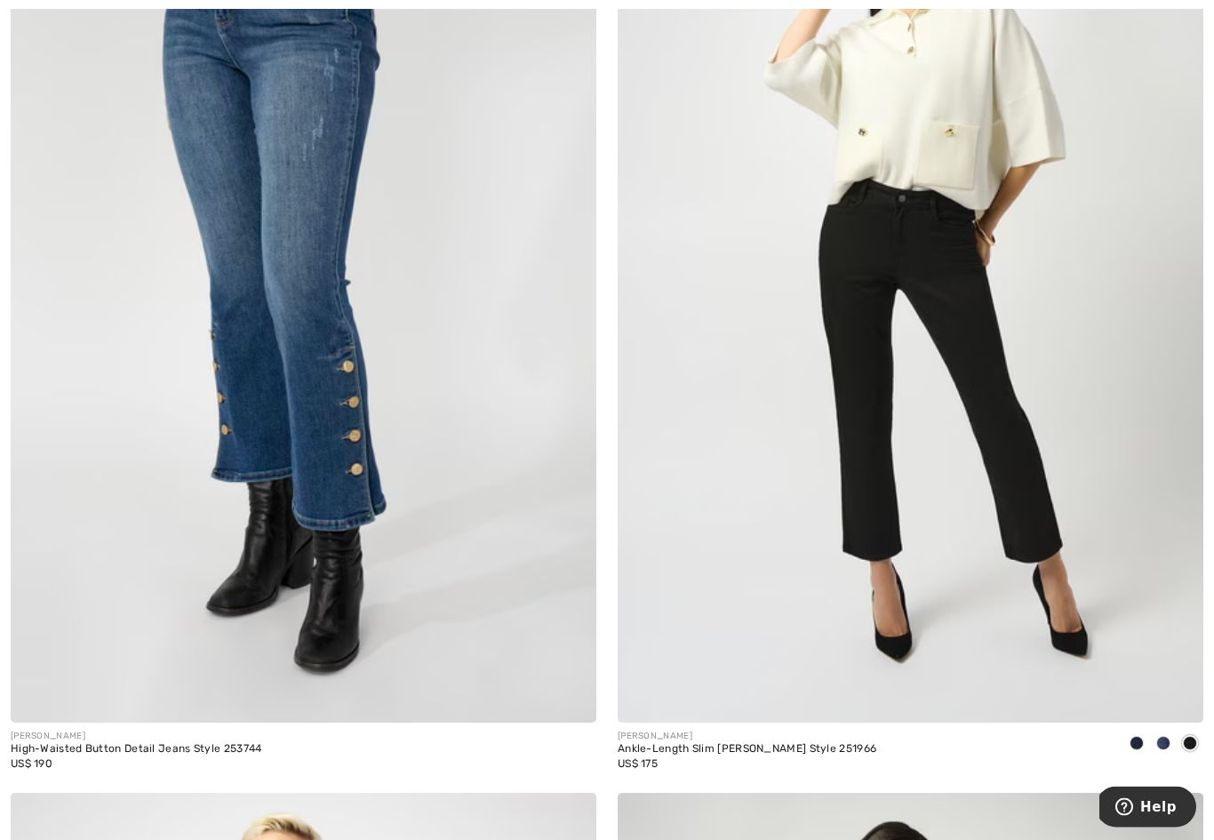
scroll to position [10143, 0]
click at [333, 439] on img at bounding box center [303, 283] width 585 height 879
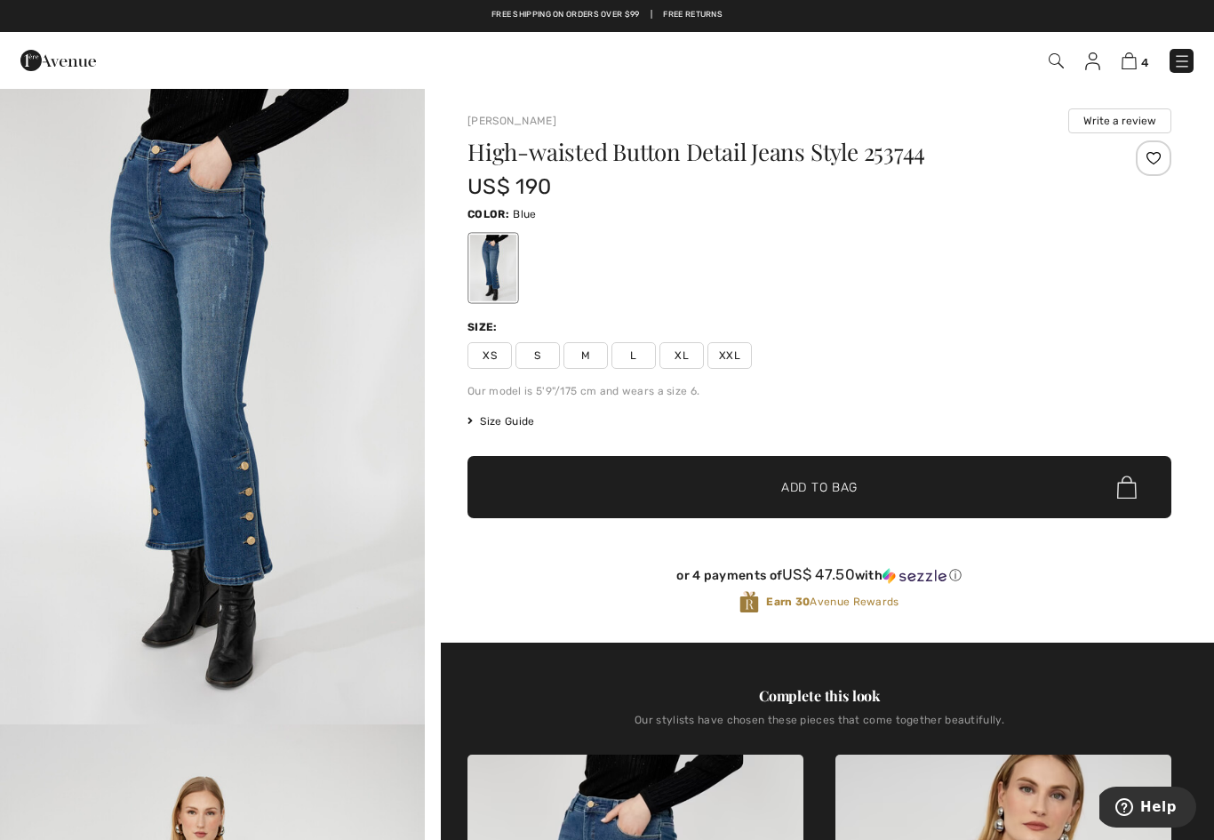
click at [797, 287] on div at bounding box center [819, 268] width 704 height 74
click at [540, 415] on div "Size Guide" at bounding box center [511, 421] width 88 height 16
click at [509, 414] on span "Size Guide" at bounding box center [500, 421] width 67 height 16
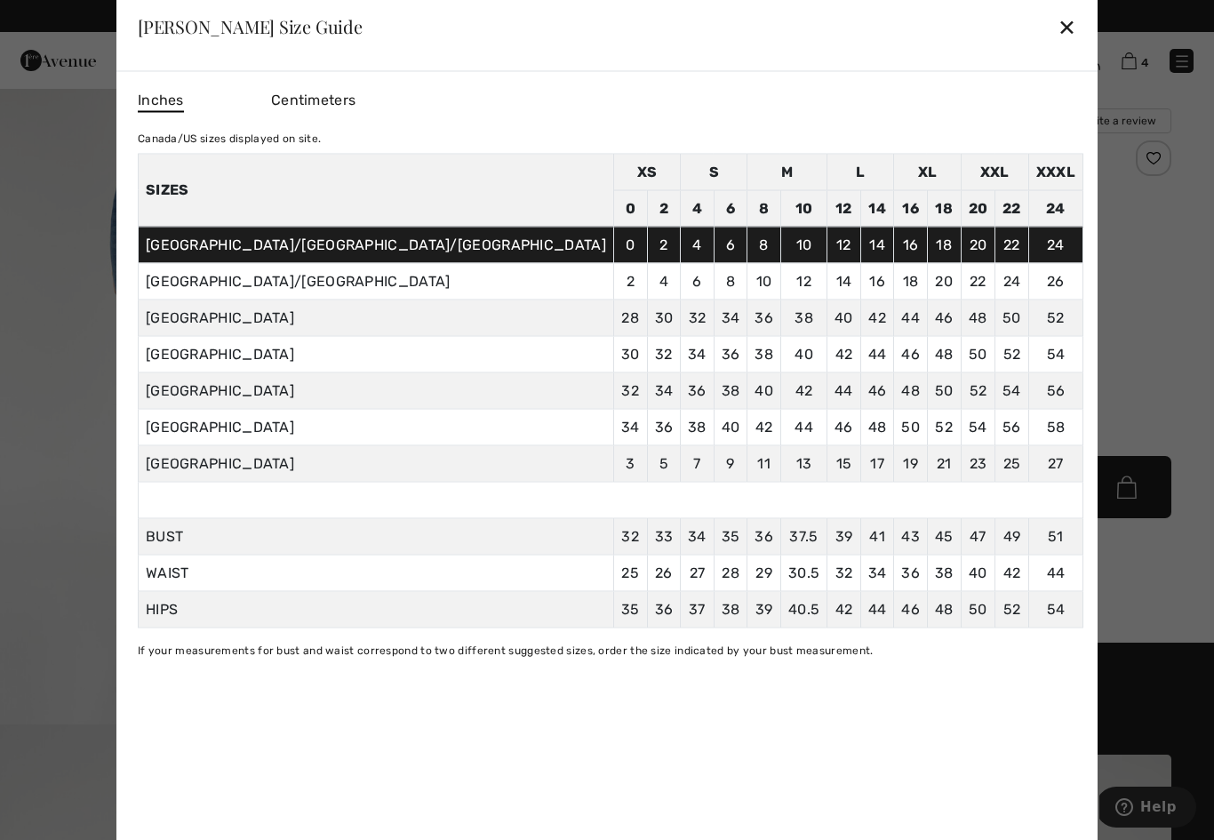
click at [647, 415] on td "36" at bounding box center [664, 427] width 34 height 36
click at [1057, 38] on div "✕" at bounding box center [1066, 26] width 19 height 37
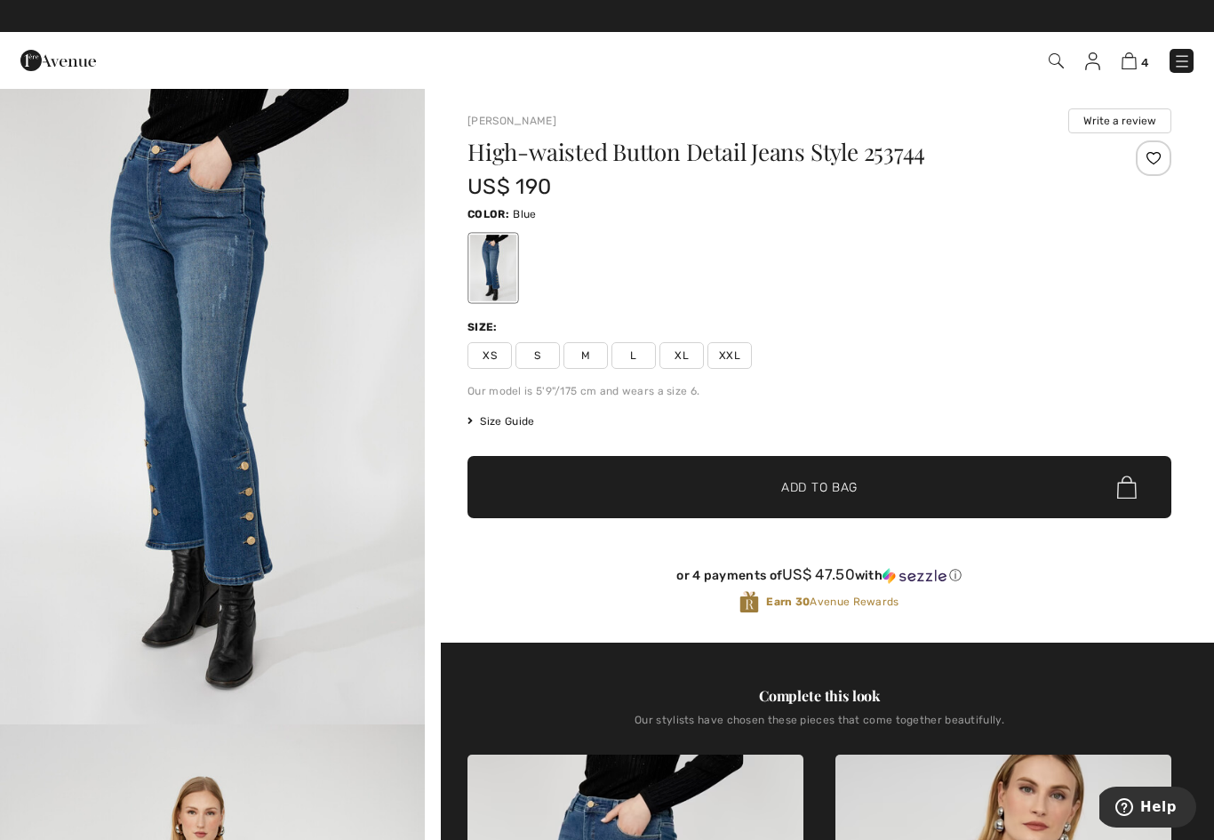
click at [642, 352] on span "L" at bounding box center [633, 355] width 44 height 27
click at [660, 501] on span "✔ Added to Bag Add to Bag" at bounding box center [819, 487] width 704 height 62
click at [1124, 68] on img at bounding box center [1128, 60] width 15 height 17
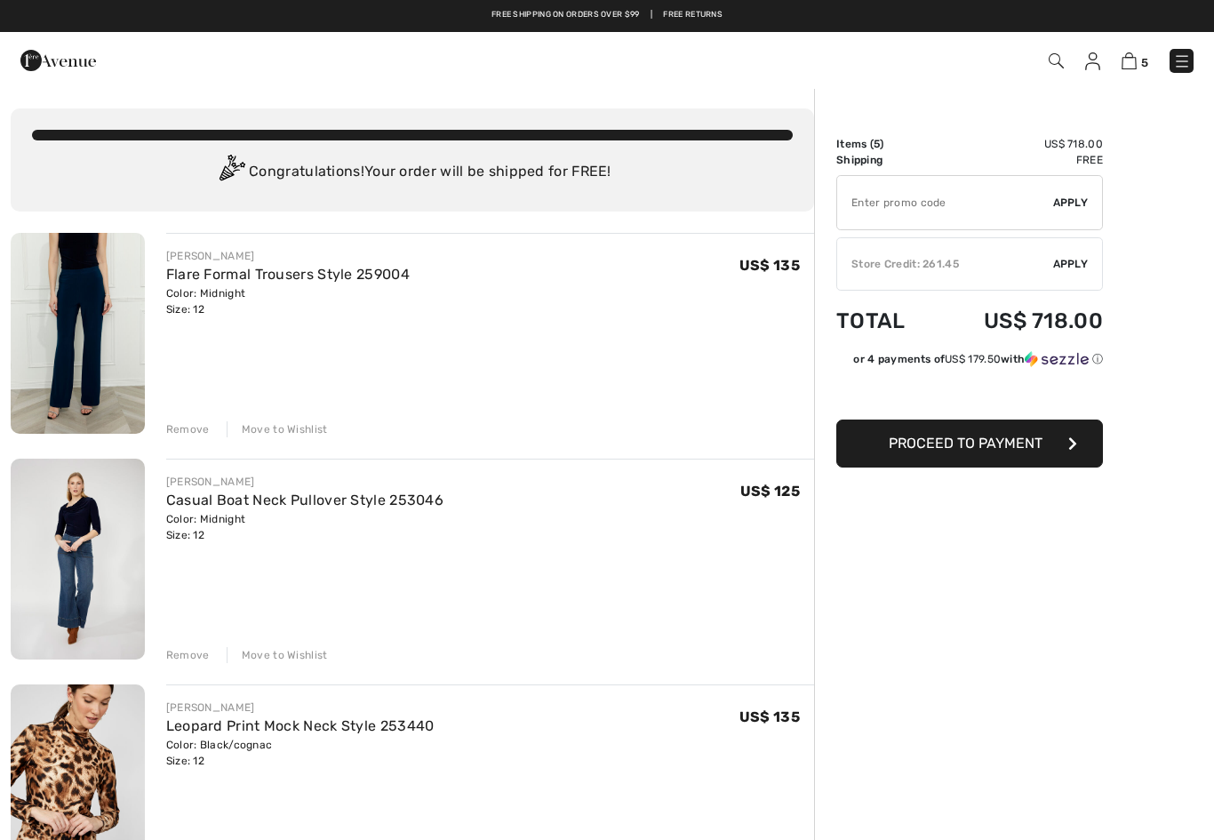
click at [963, 447] on span "Proceed to Payment" at bounding box center [965, 442] width 154 height 17
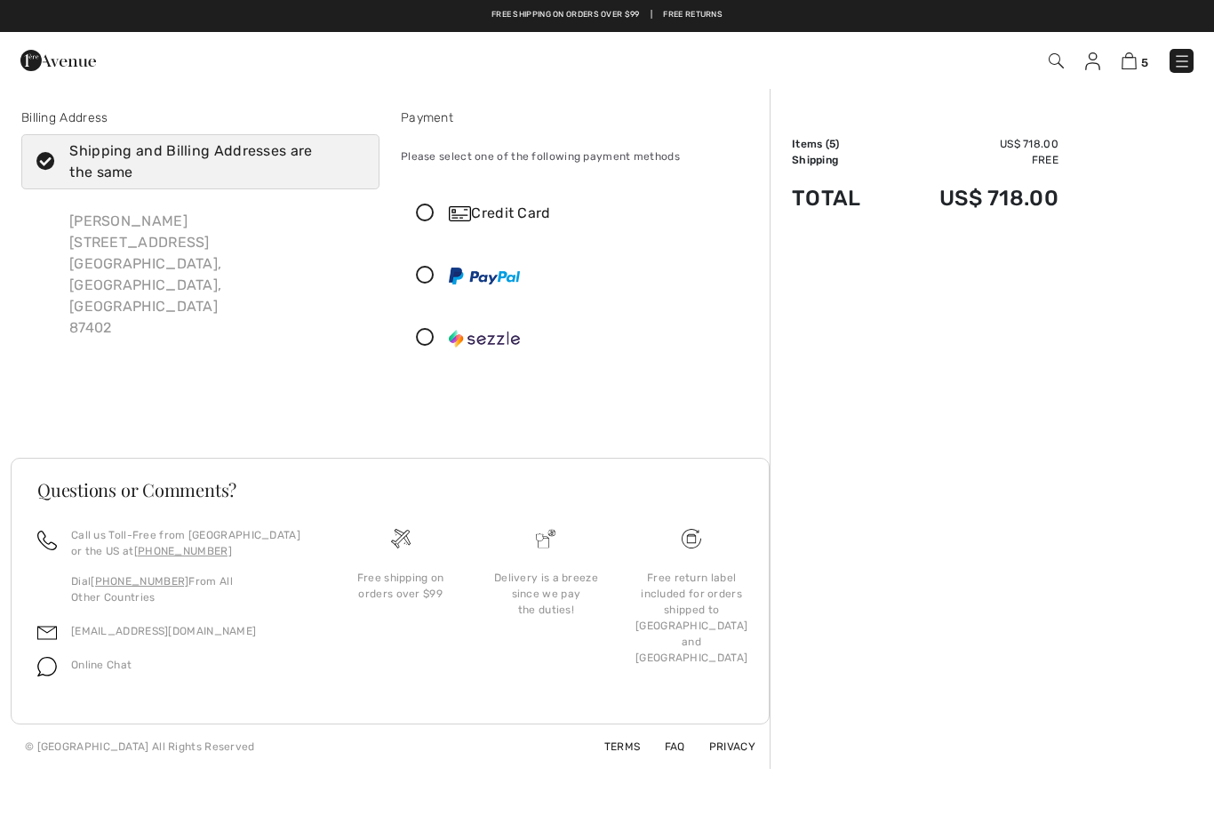
click at [434, 203] on div "Credit Card" at bounding box center [580, 213] width 356 height 53
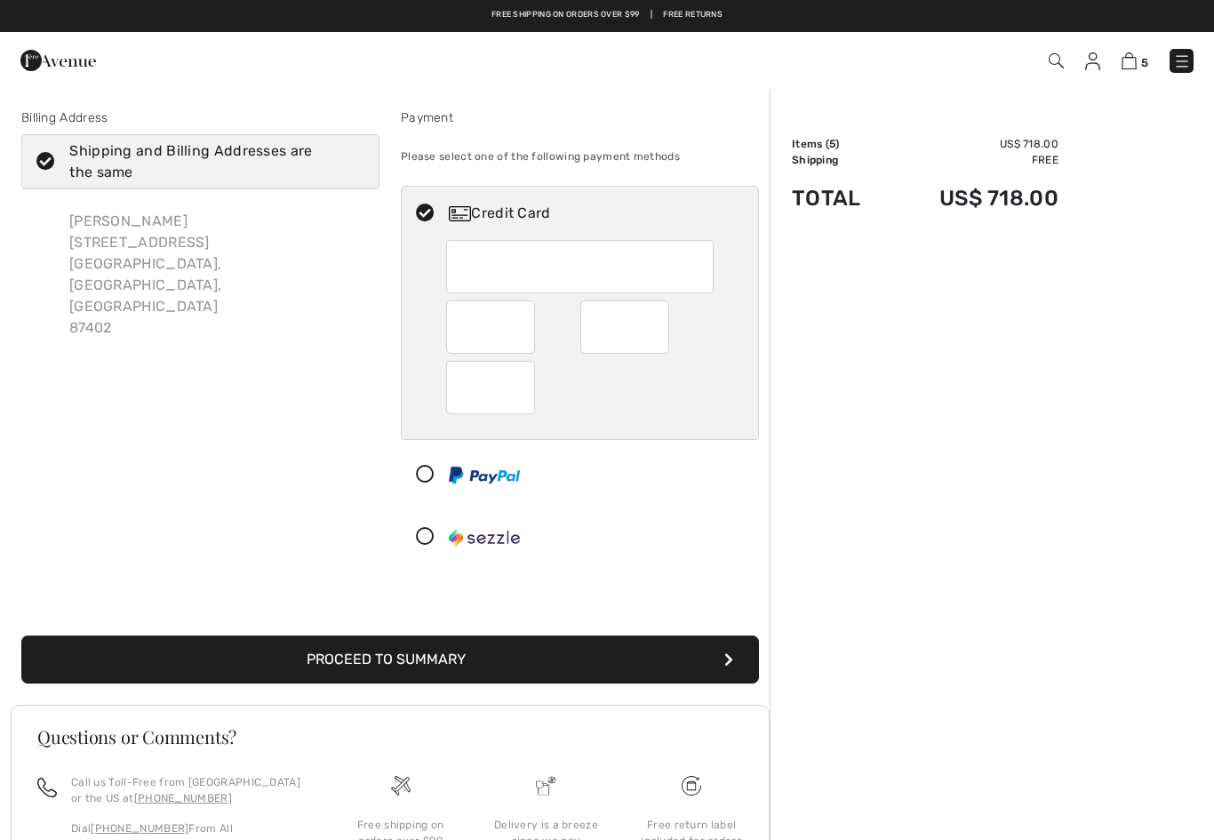
click at [430, 480] on icon at bounding box center [425, 475] width 47 height 19
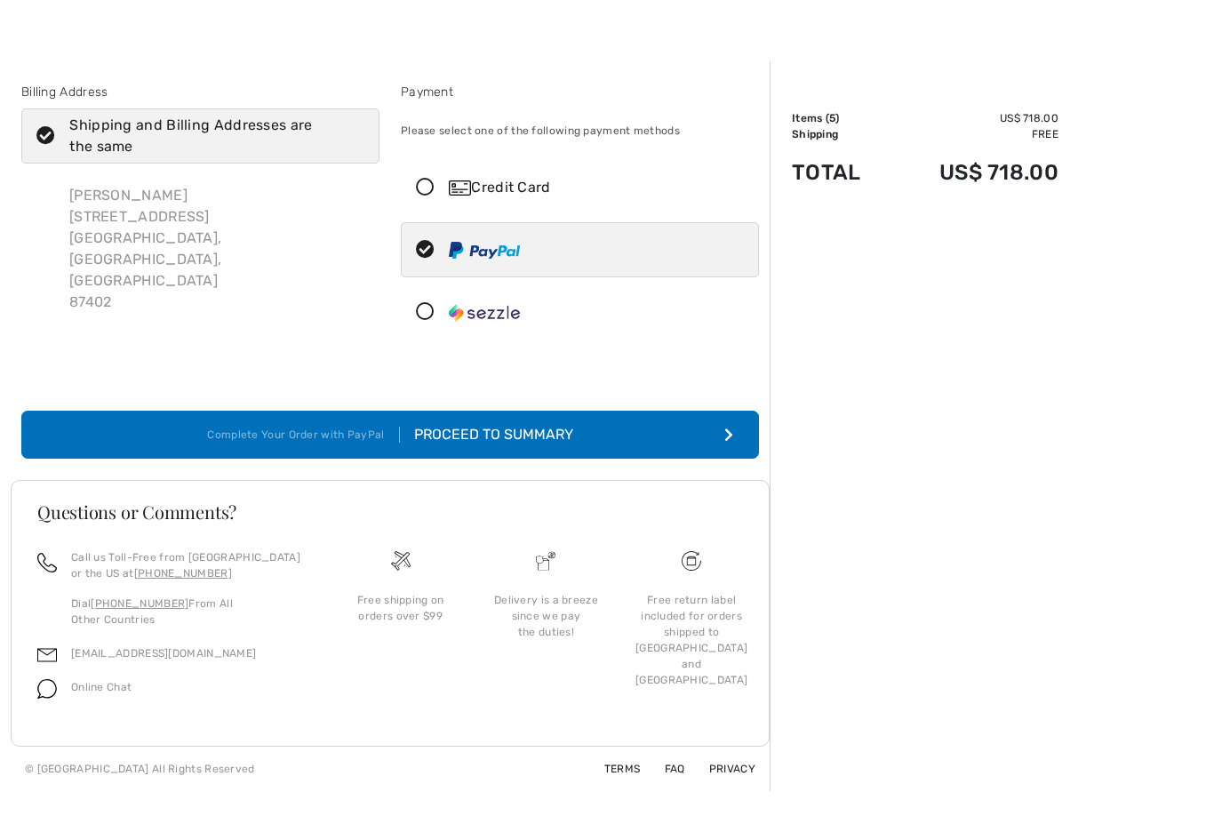
scroll to position [28, 0]
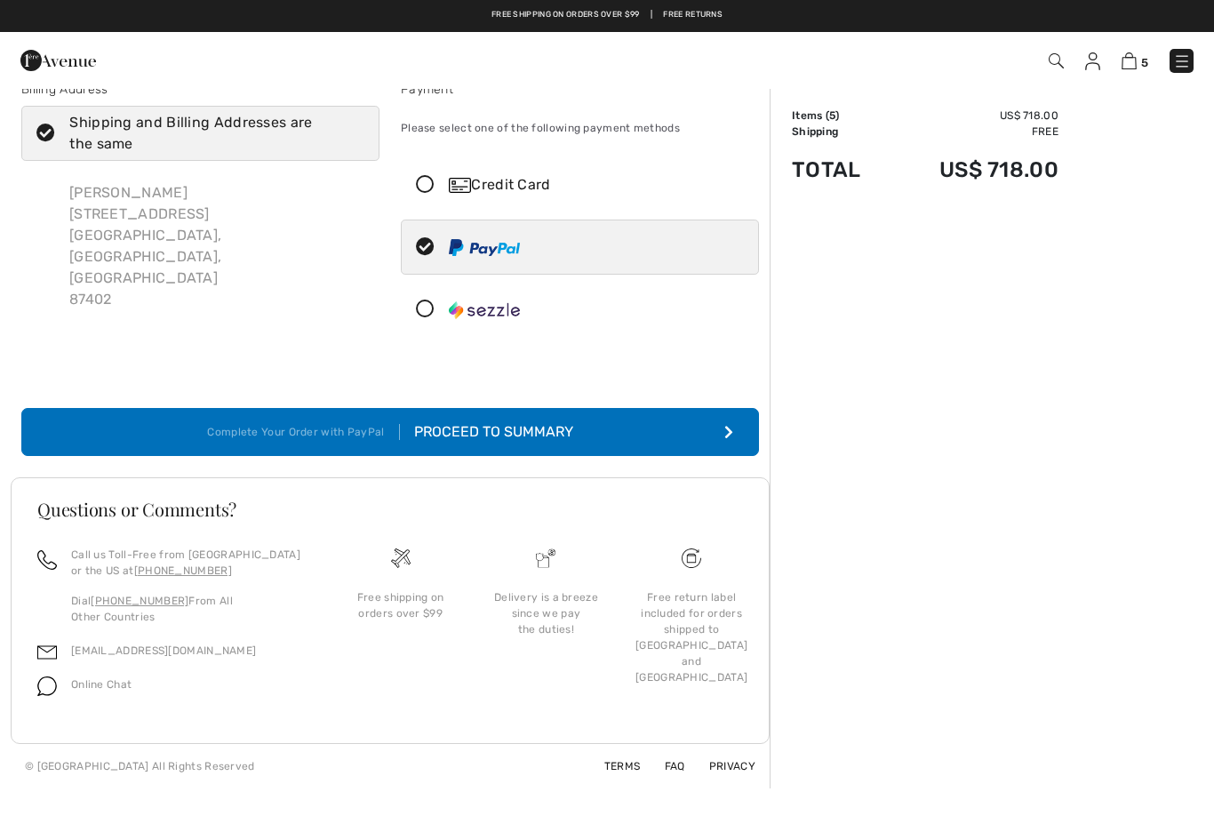
click at [742, 425] on button "Complete Your Order with PayPal Proceed to Summary" at bounding box center [389, 432] width 737 height 48
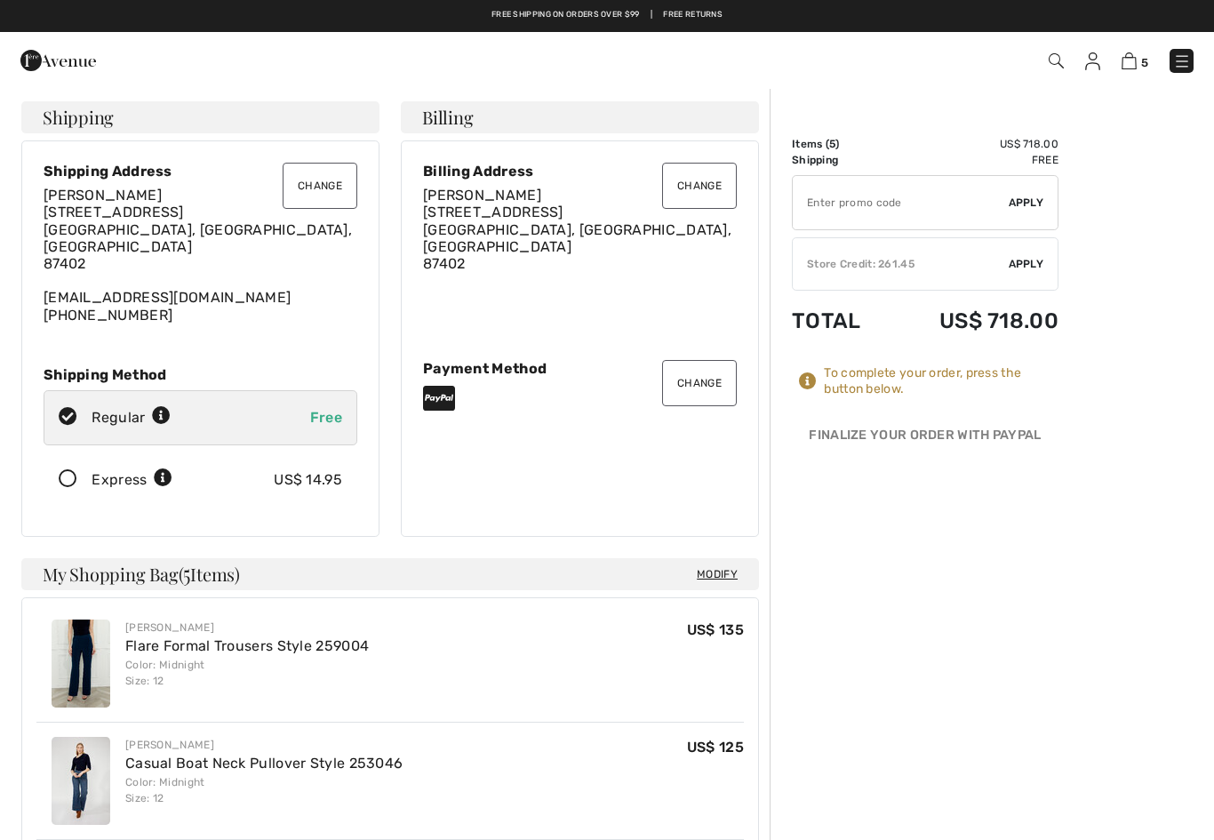
click at [1028, 258] on span "Apply" at bounding box center [1026, 264] width 36 height 16
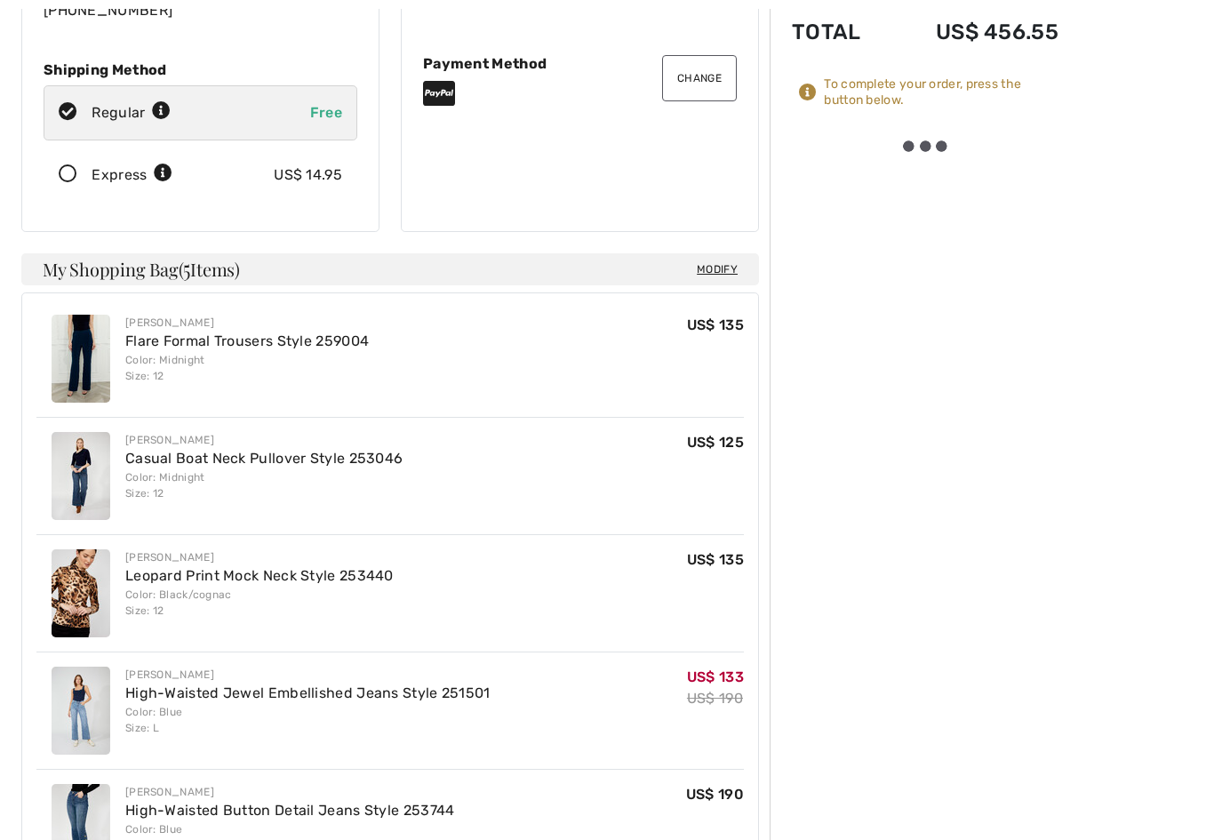
scroll to position [304, 0]
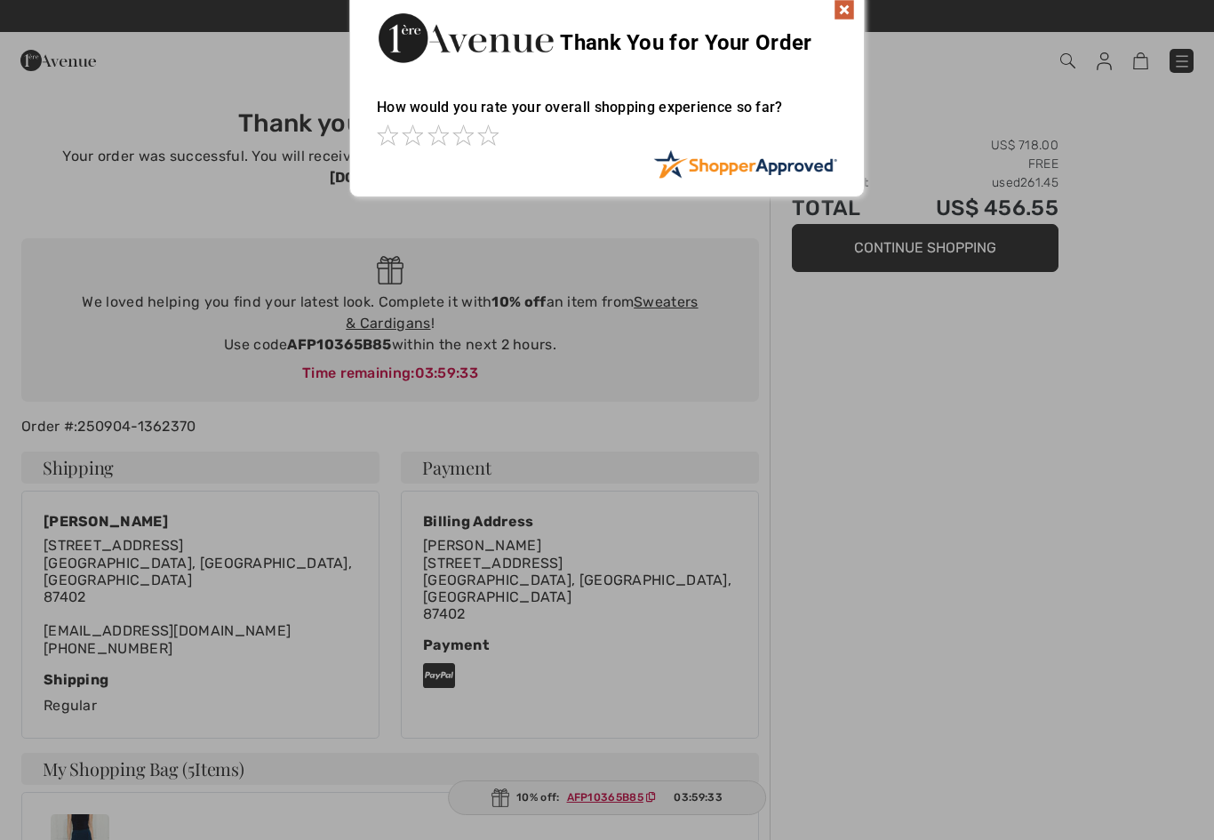
click at [696, 269] on div at bounding box center [607, 420] width 1214 height 840
click at [697, 276] on div at bounding box center [607, 420] width 1214 height 840
click at [686, 285] on div at bounding box center [607, 420] width 1214 height 840
click at [851, 5] on img at bounding box center [843, 9] width 21 height 21
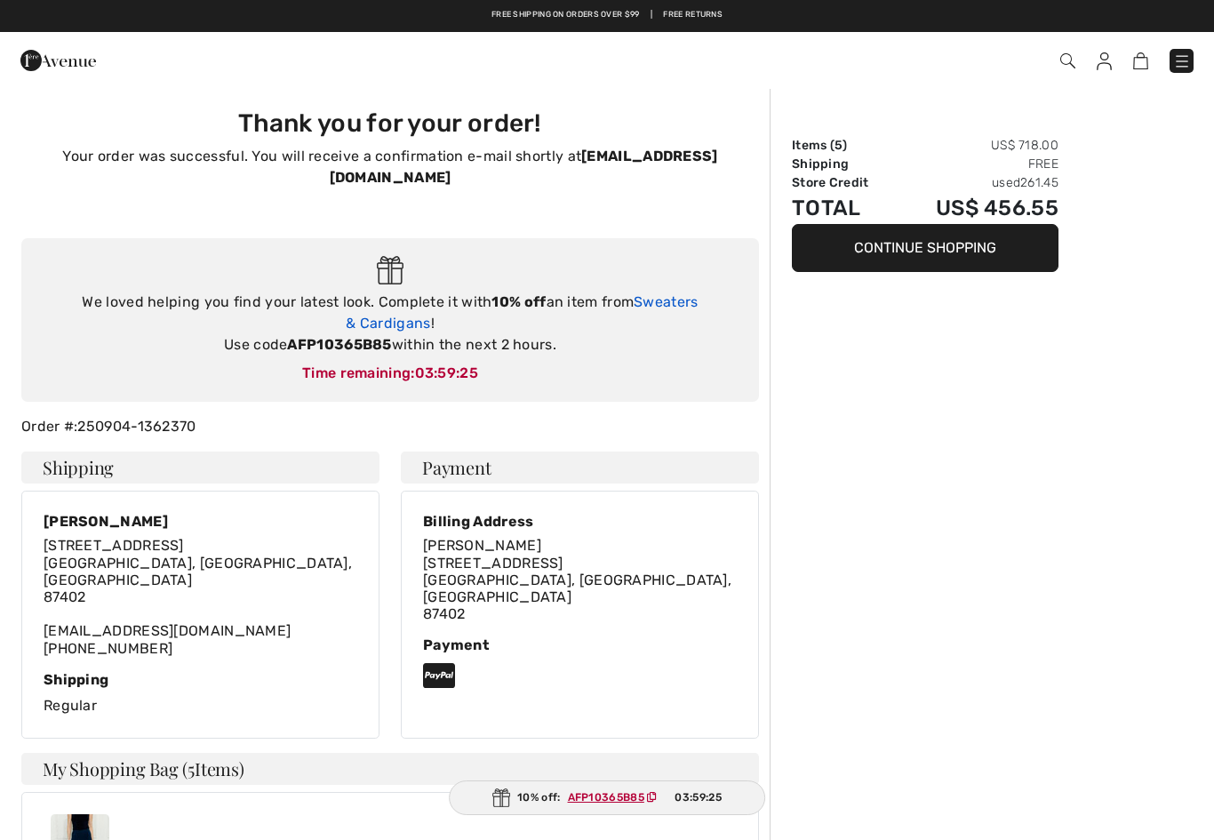
click at [664, 293] on link "Sweaters & Cardigans" at bounding box center [522, 312] width 352 height 38
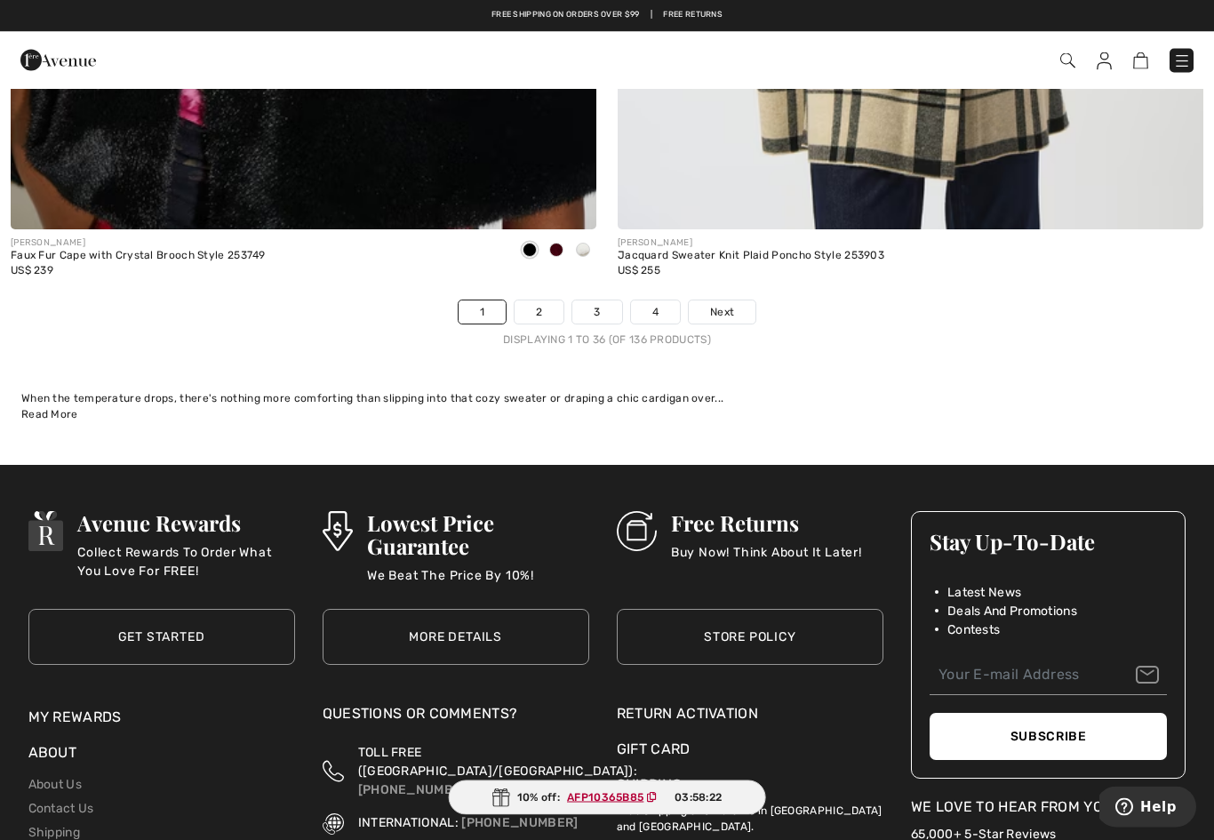
scroll to position [17509, 0]
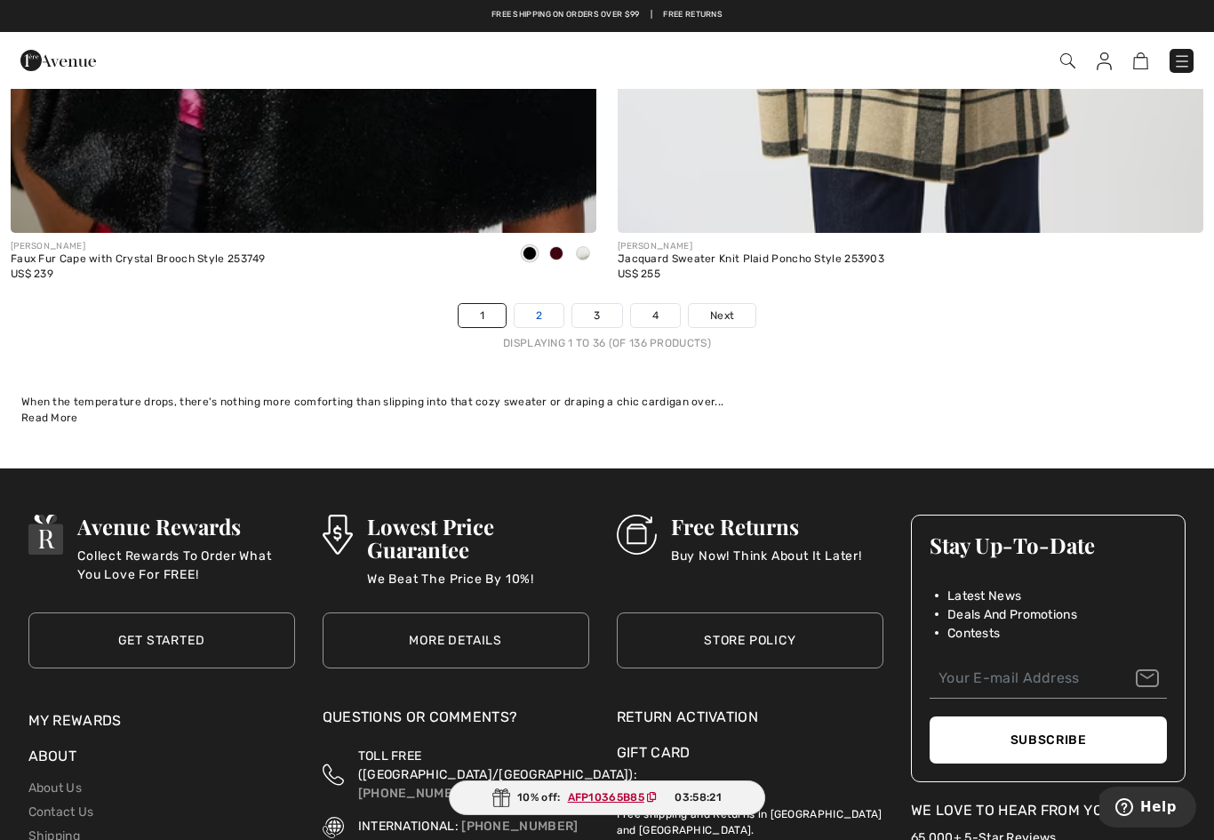
click at [537, 304] on link "2" at bounding box center [538, 315] width 49 height 23
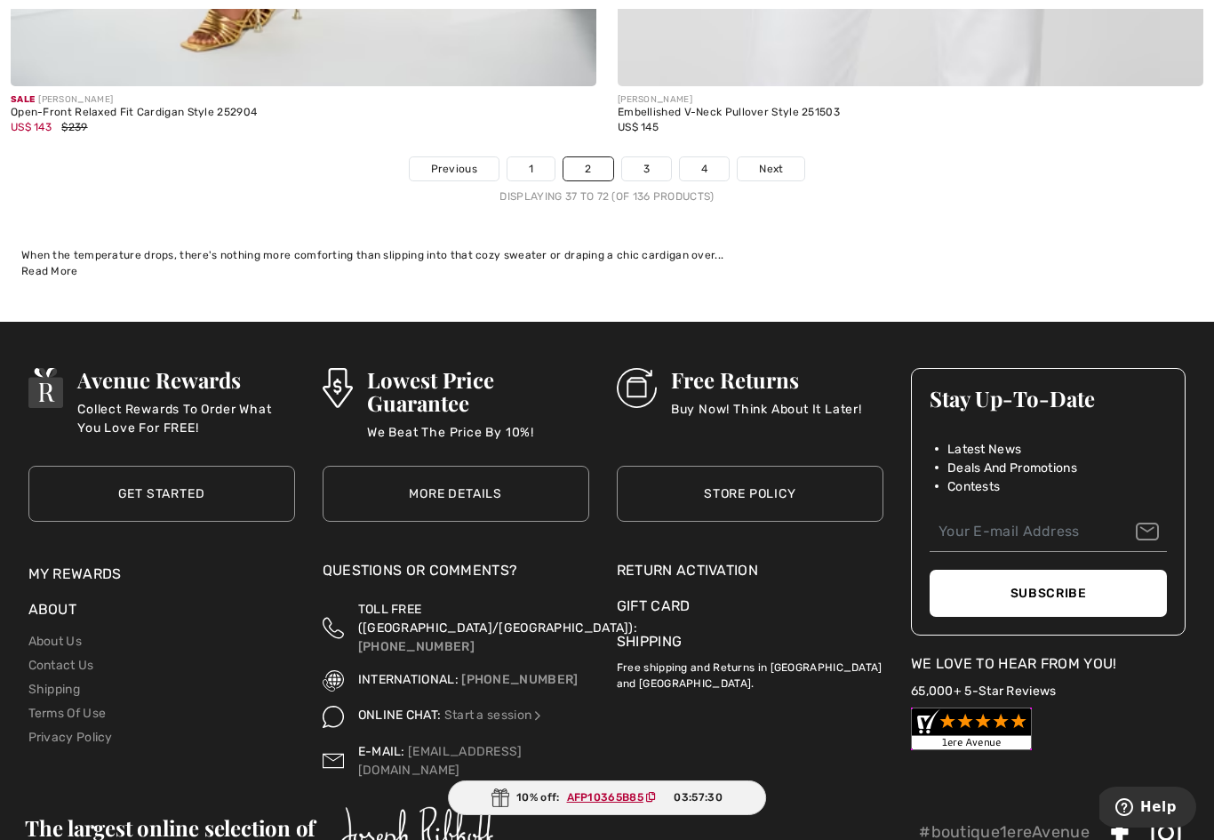
scroll to position [17656, 0]
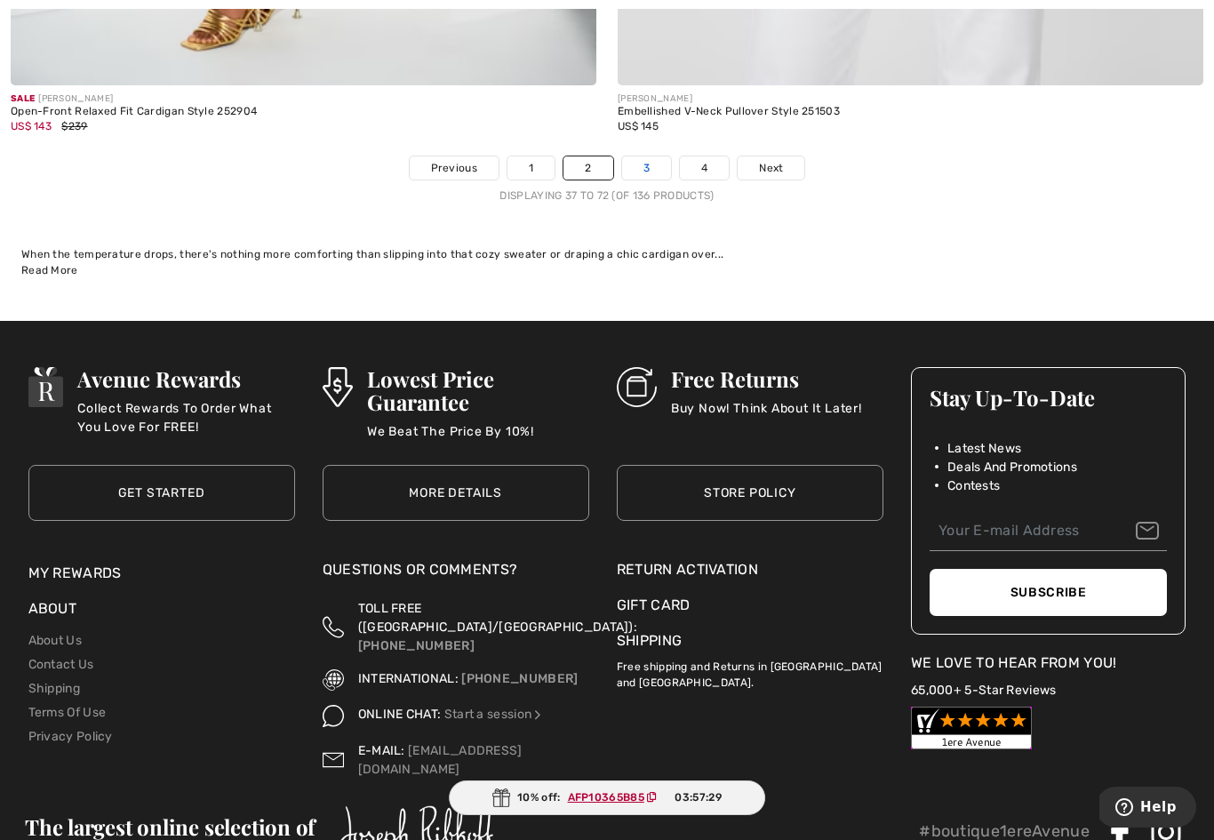
click at [650, 156] on link "3" at bounding box center [646, 167] width 49 height 23
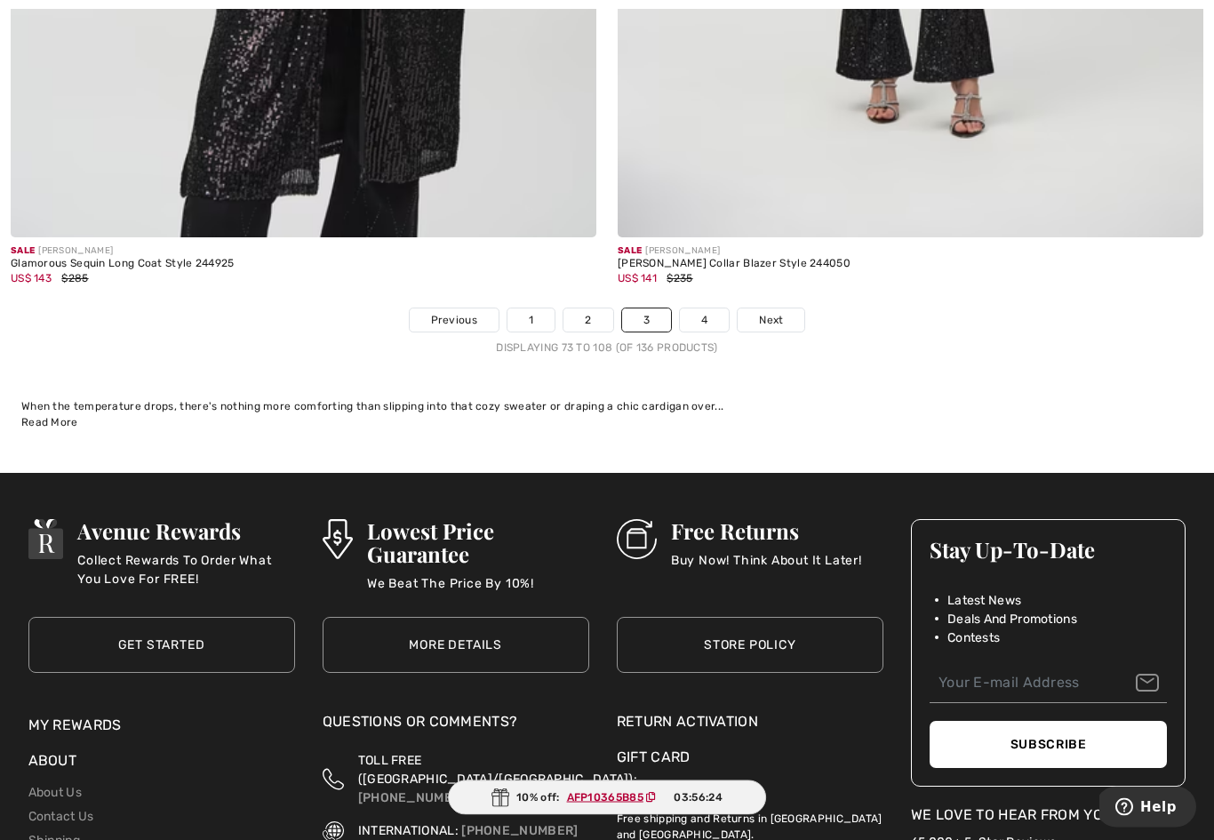
scroll to position [17514, 0]
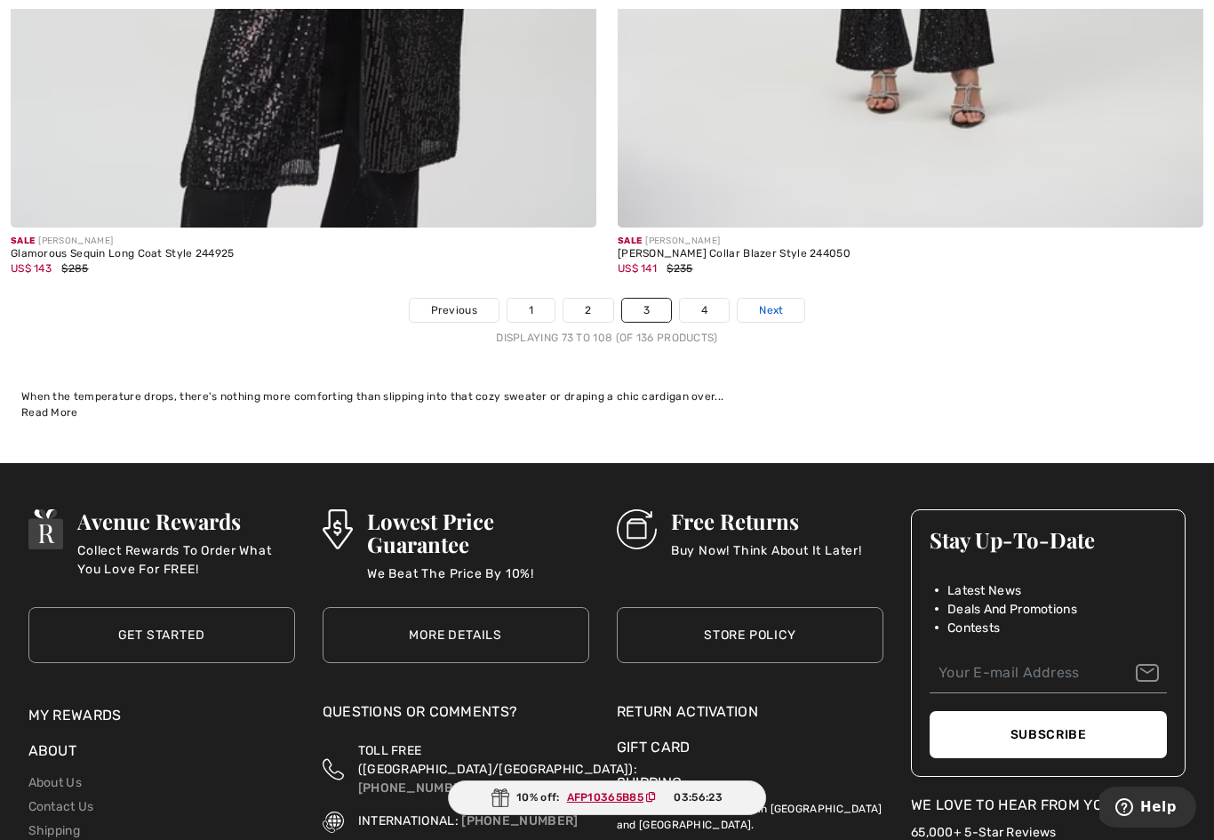
click at [780, 306] on link "Next" at bounding box center [770, 309] width 67 height 23
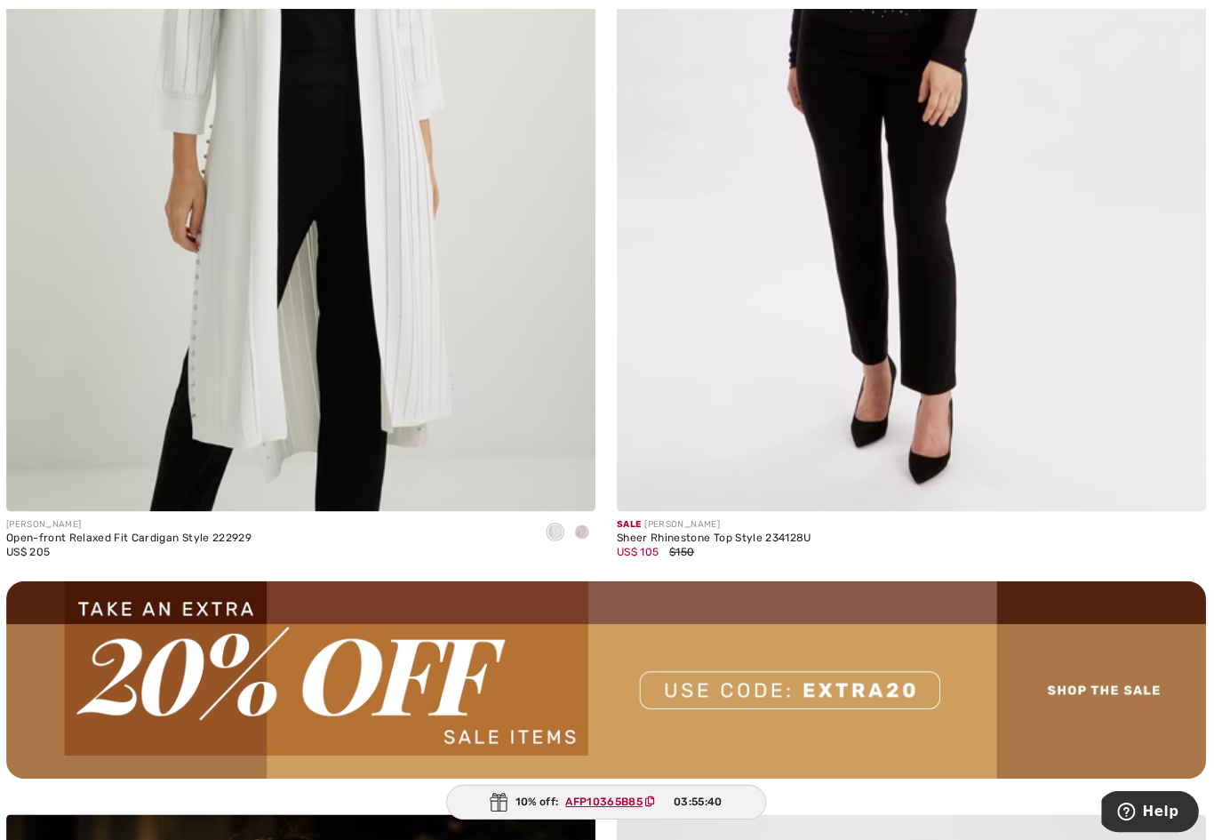
scroll to position [11315, 0]
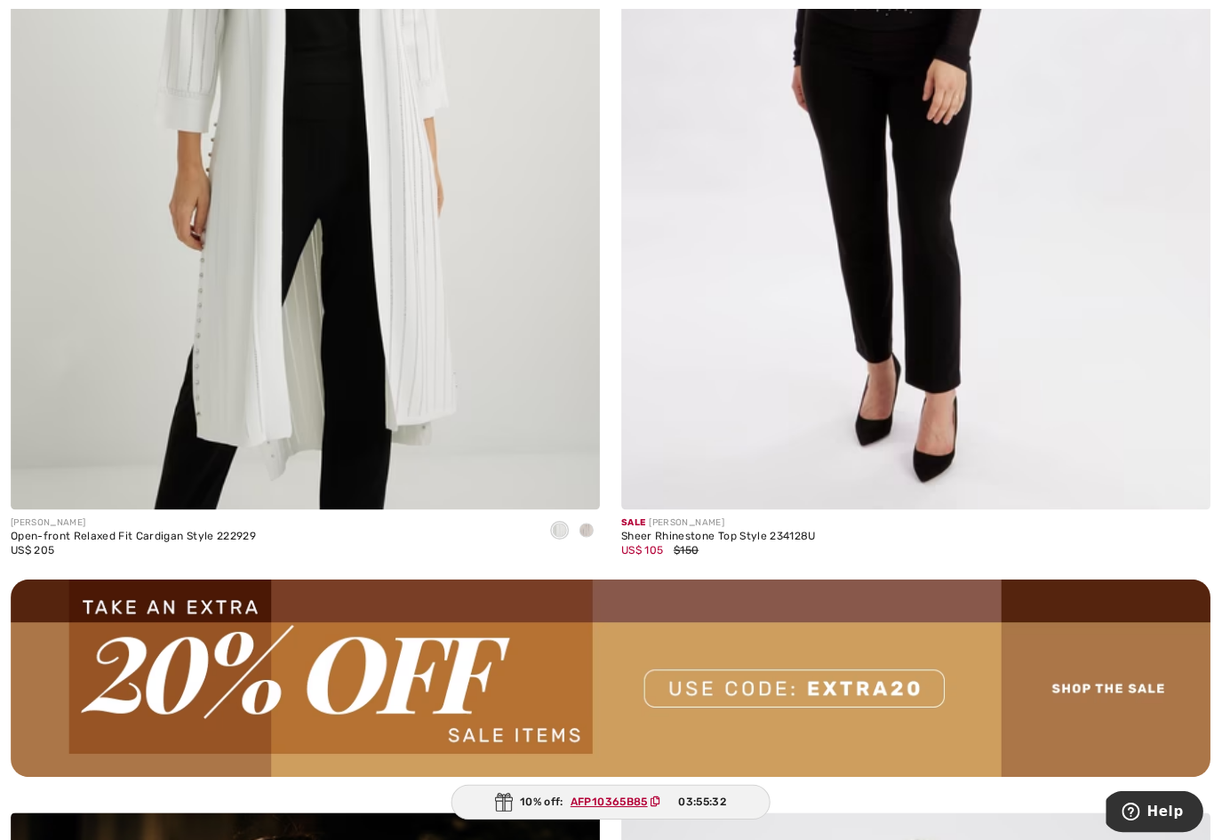
click at [601, 520] on div "[PERSON_NAME] Open-front Relaxed Fit Cardigan Style 222929 US$ 205" at bounding box center [303, 102] width 607 height 948
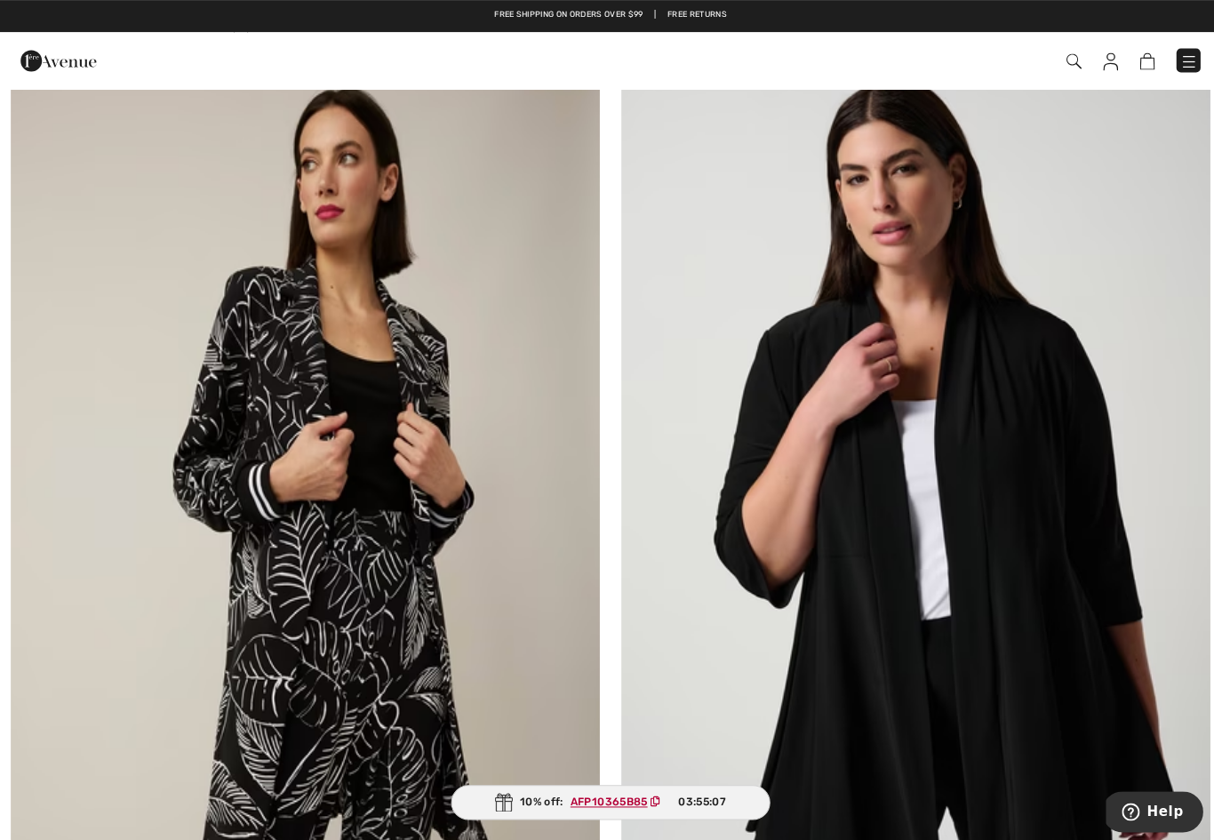
scroll to position [13024, 0]
